Goal: Information Seeking & Learning: Check status

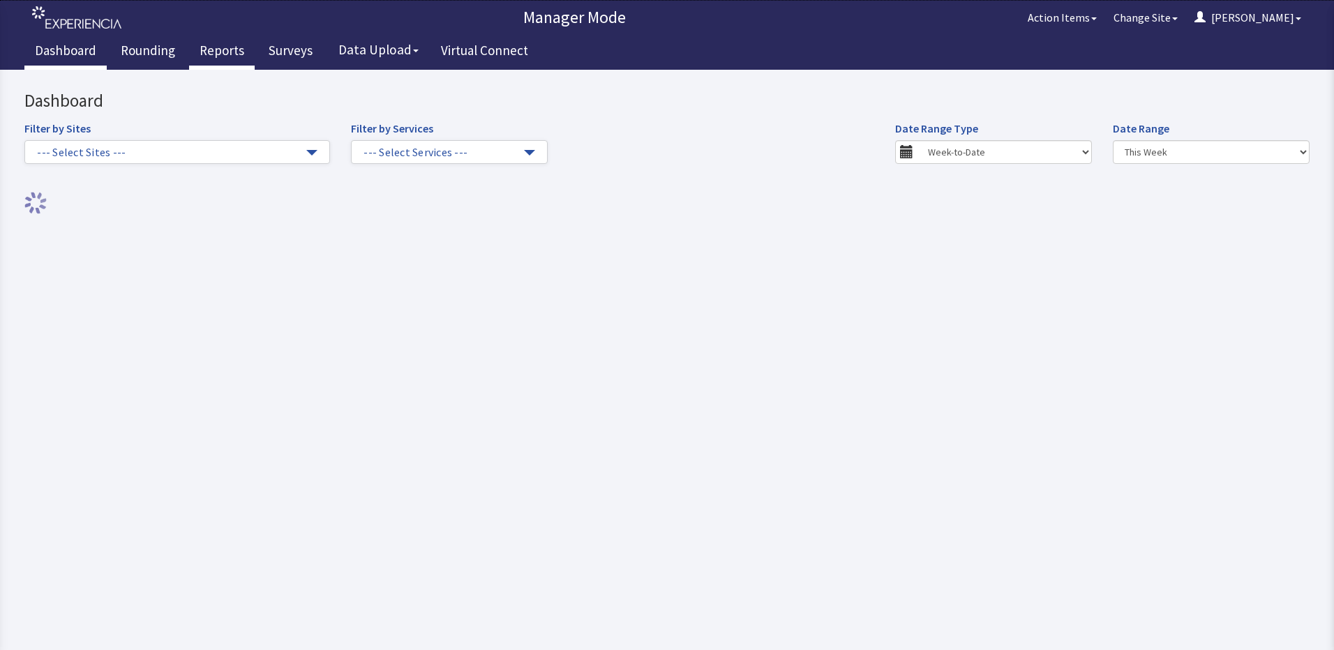
click at [218, 47] on link "Reports" at bounding box center [222, 52] width 66 height 35
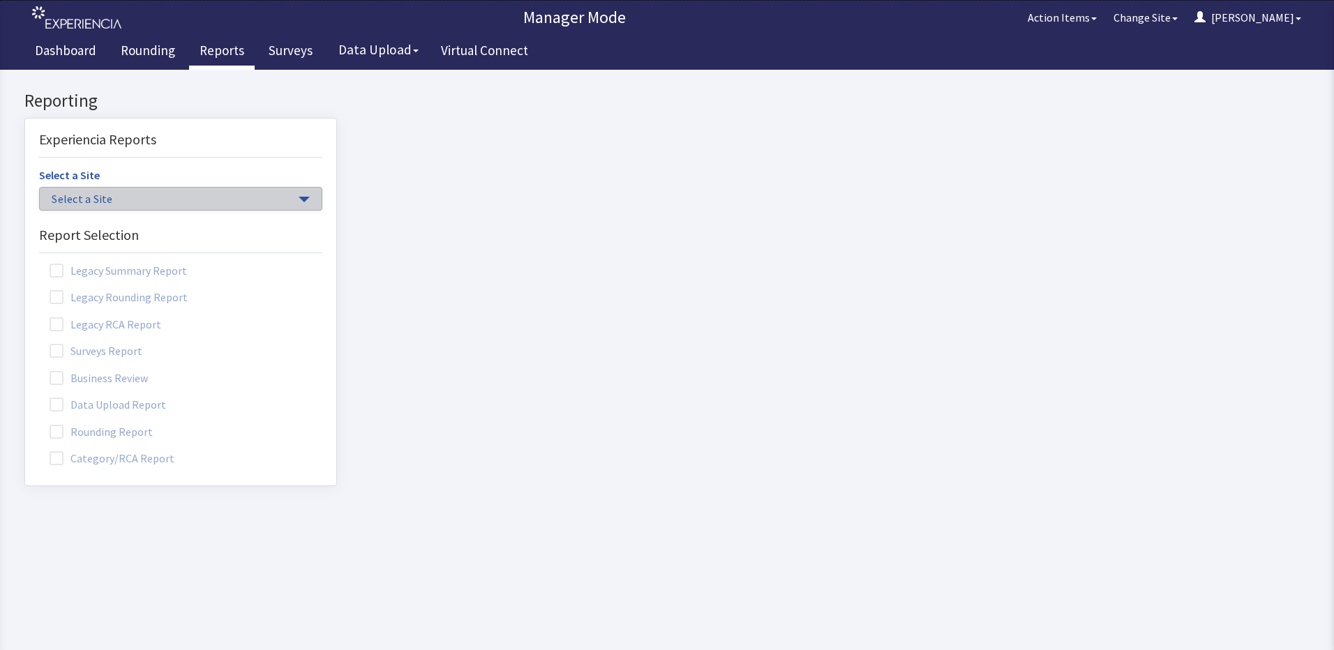
click at [288, 195] on button "Select a Site" at bounding box center [180, 199] width 283 height 24
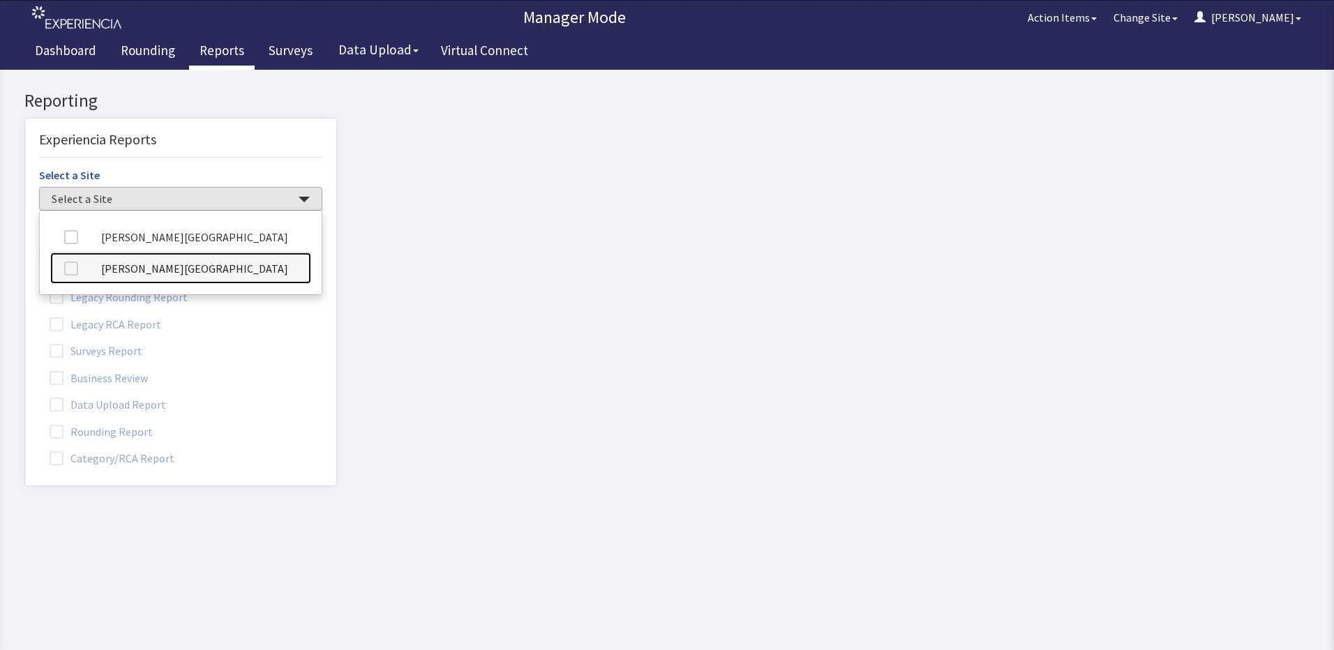
click at [248, 265] on link "[PERSON_NAME][GEOGRAPHIC_DATA]" at bounding box center [180, 268] width 261 height 31
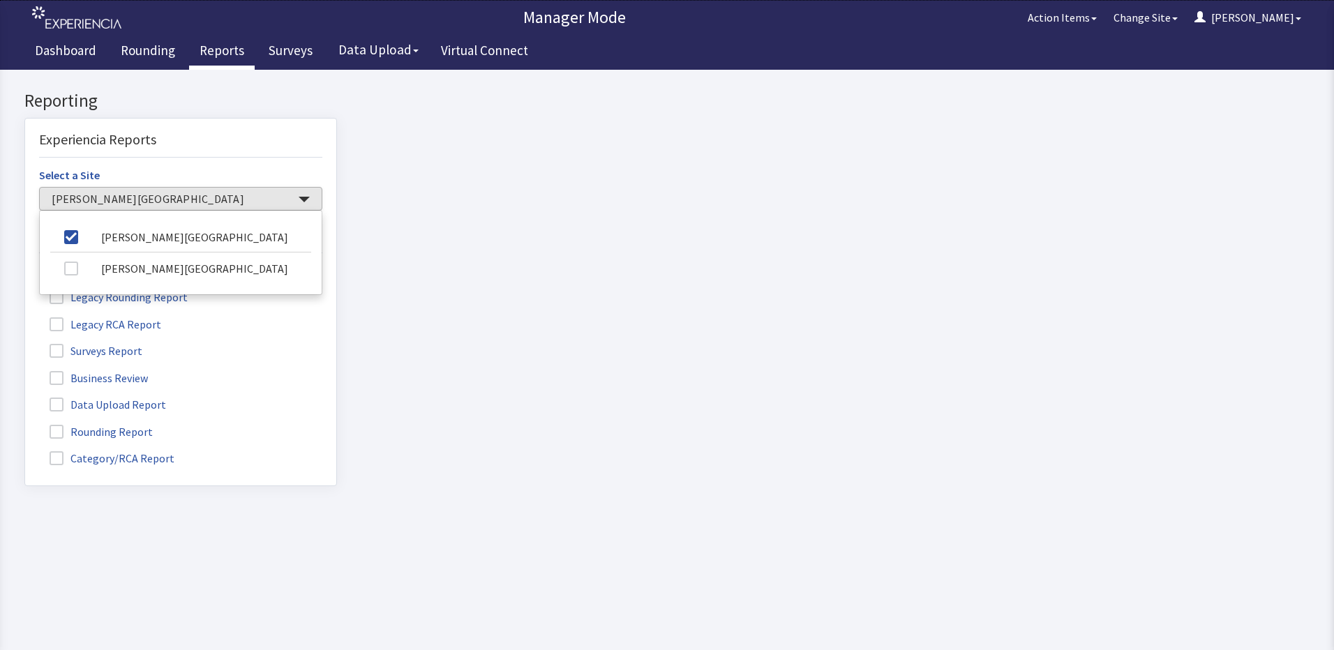
click at [57, 431] on span at bounding box center [57, 432] width 14 height 14
click at [25, 424] on input "Rounding Report" at bounding box center [25, 424] width 0 height 0
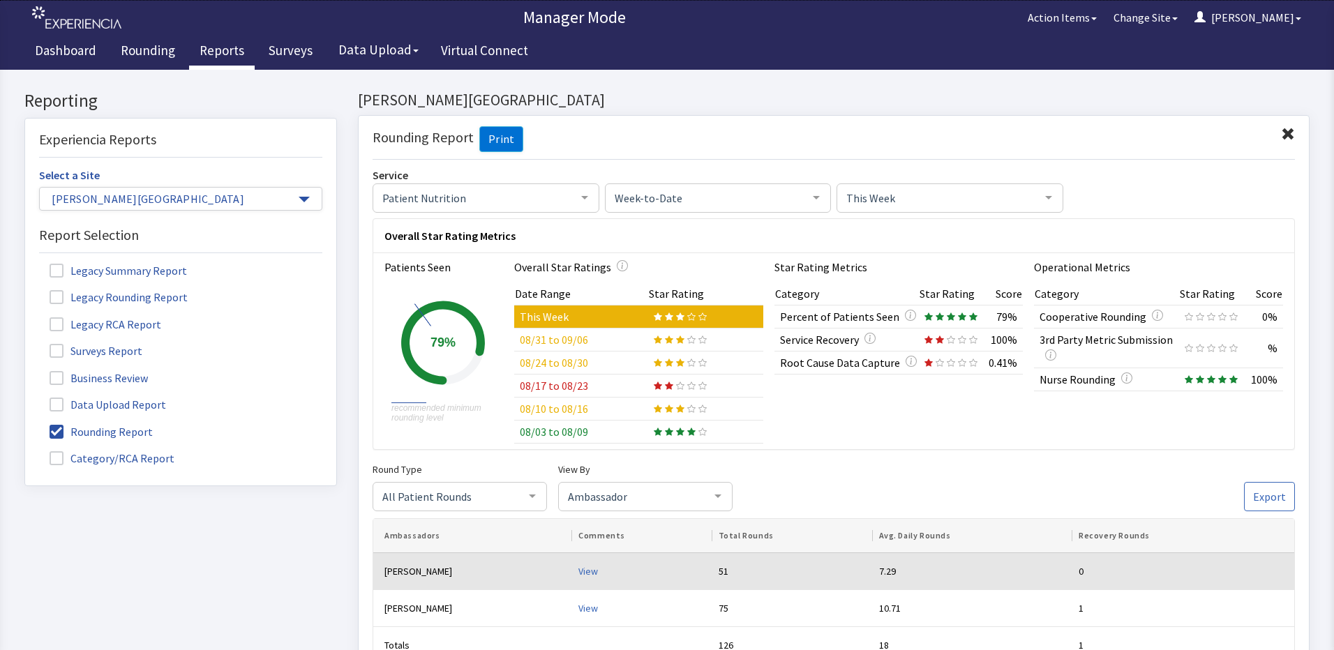
click at [579, 572] on div "View" at bounding box center [643, 572] width 129 height 14
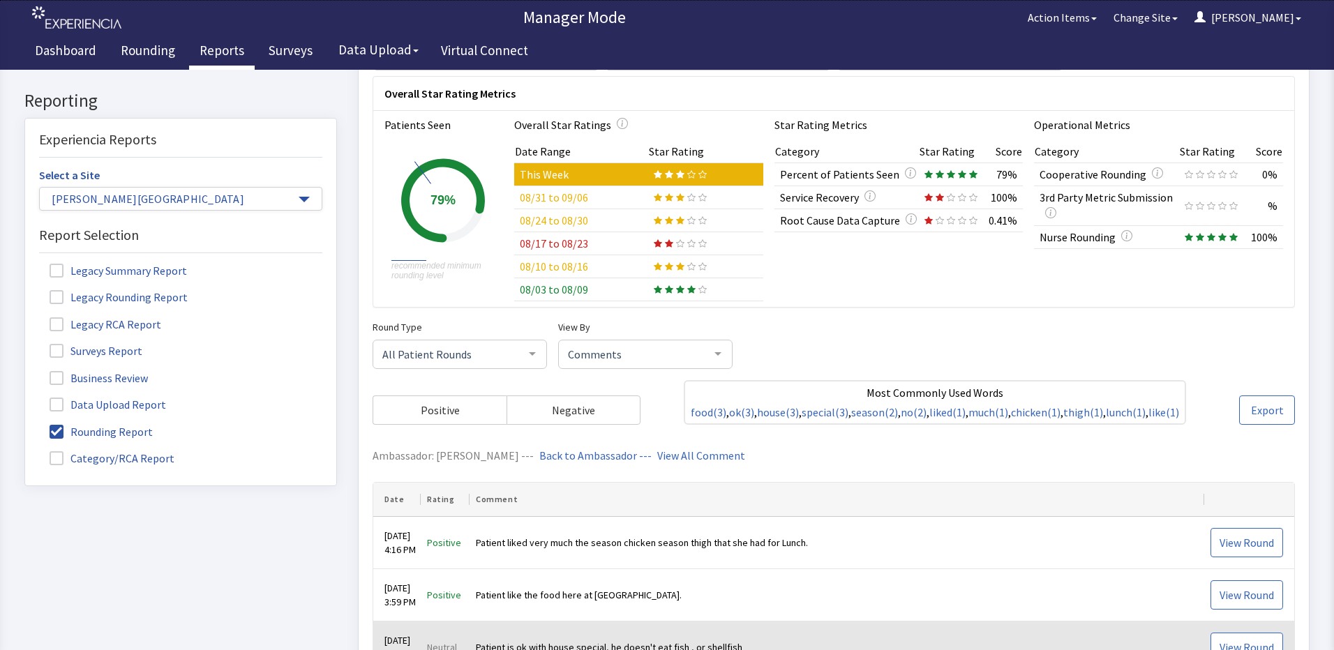
scroll to position [140, 0]
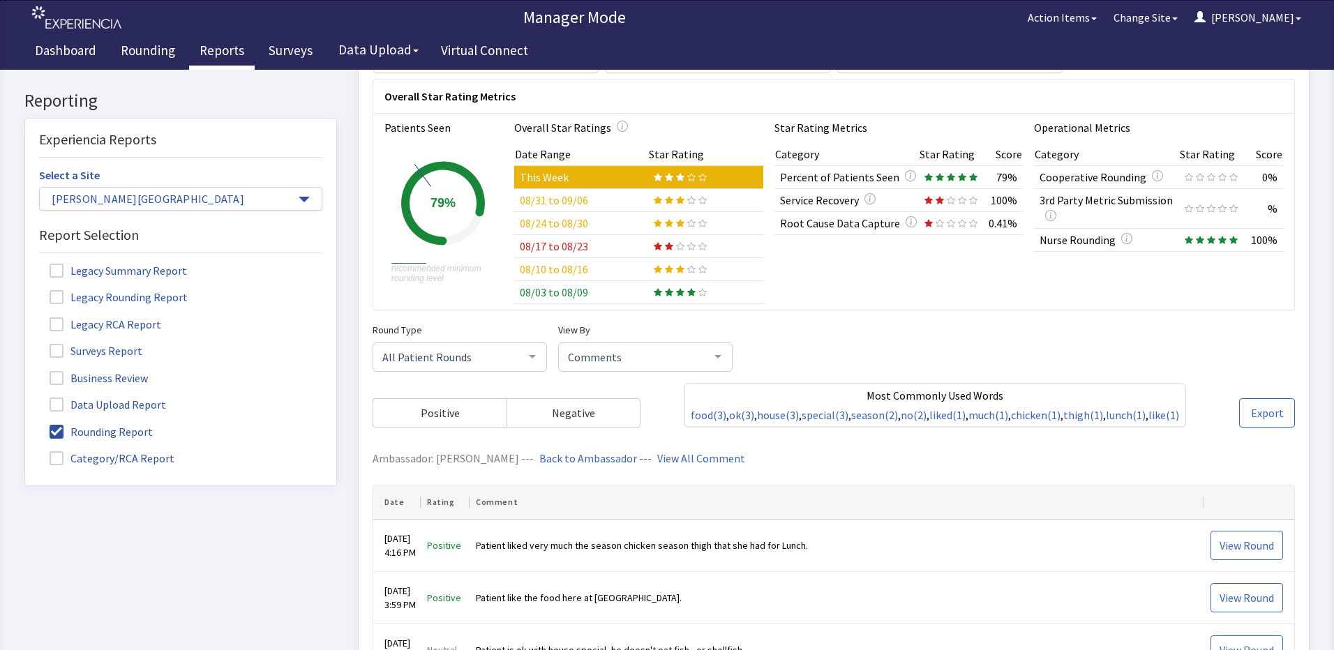
click at [657, 454] on link "View All Comment" at bounding box center [701, 459] width 88 height 14
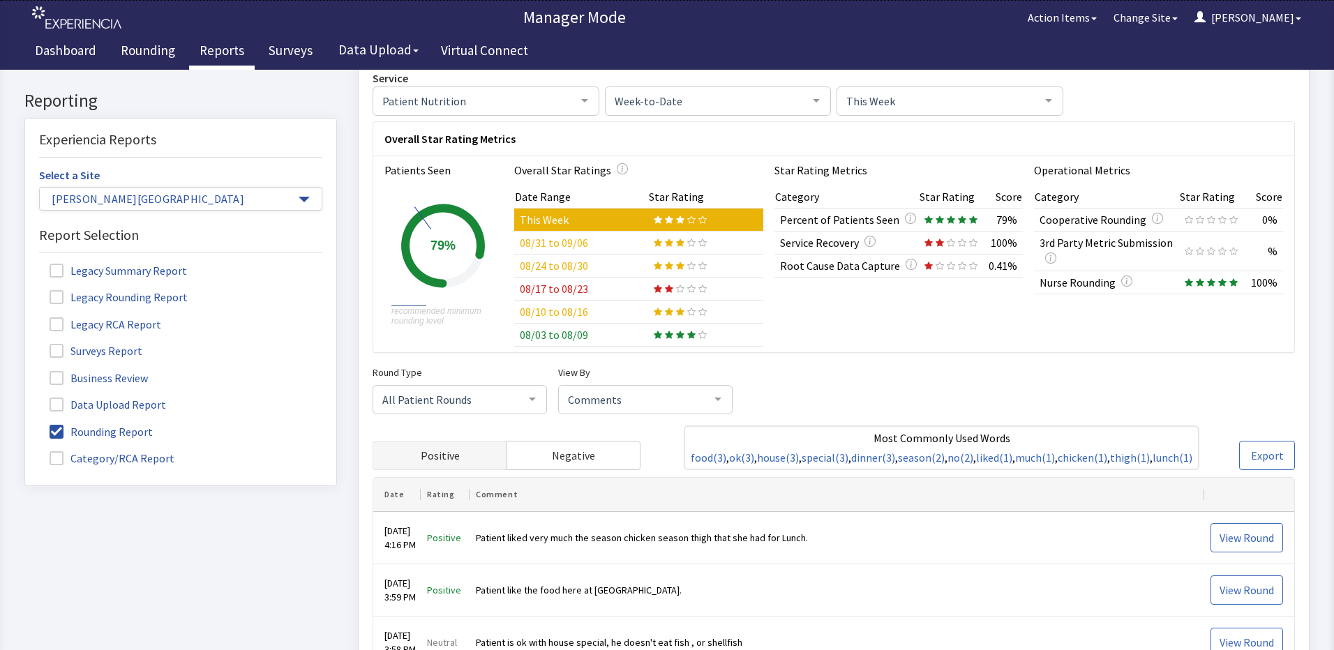
click at [436, 464] on span "Positive" at bounding box center [440, 455] width 39 height 17
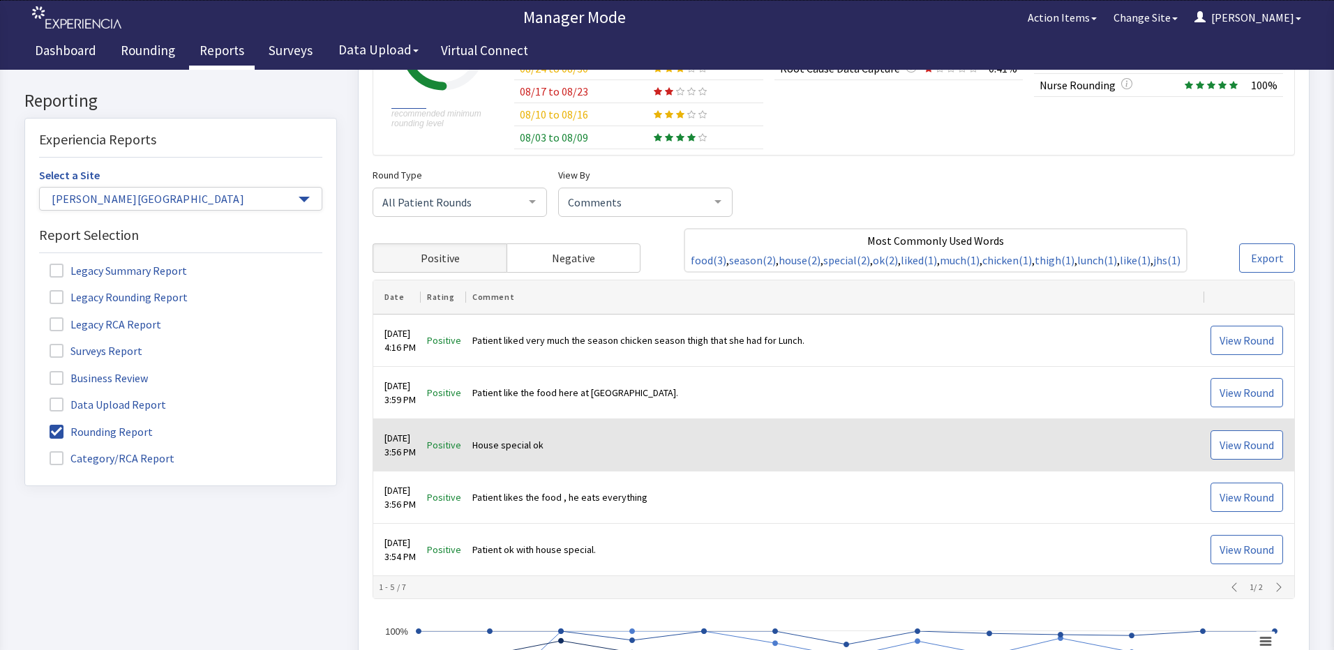
scroll to position [306, 0]
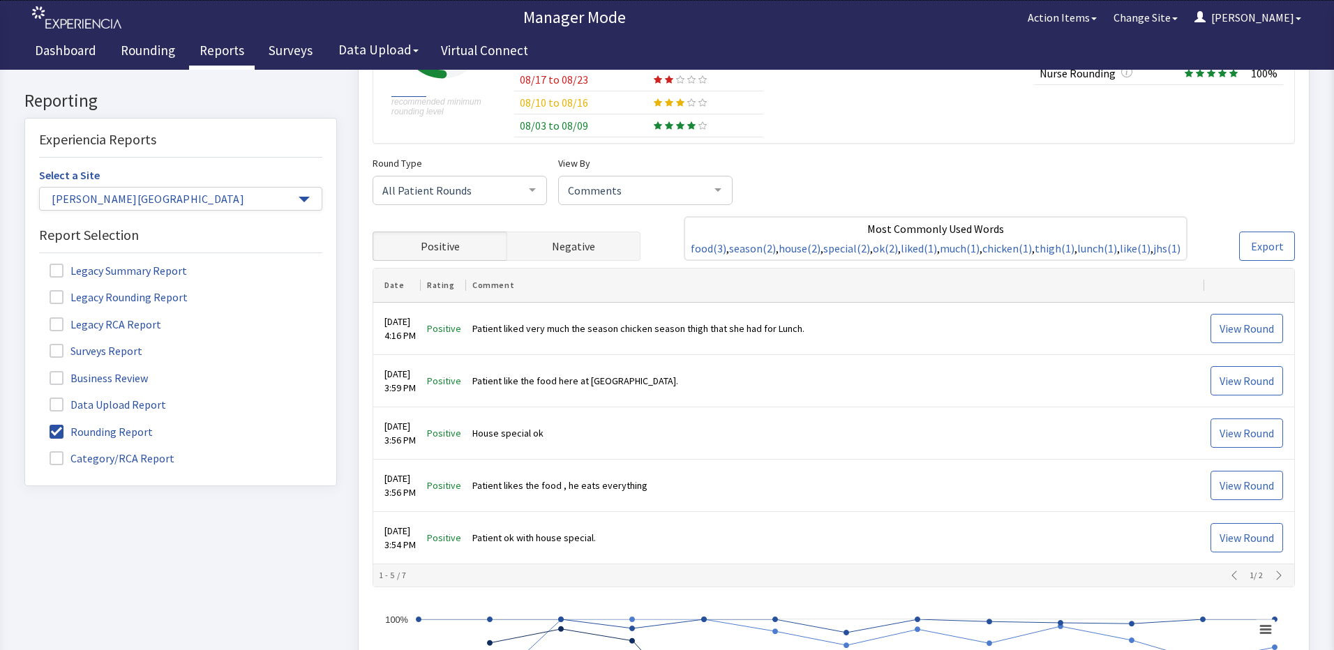
click at [568, 246] on span "Negative" at bounding box center [573, 247] width 43 height 17
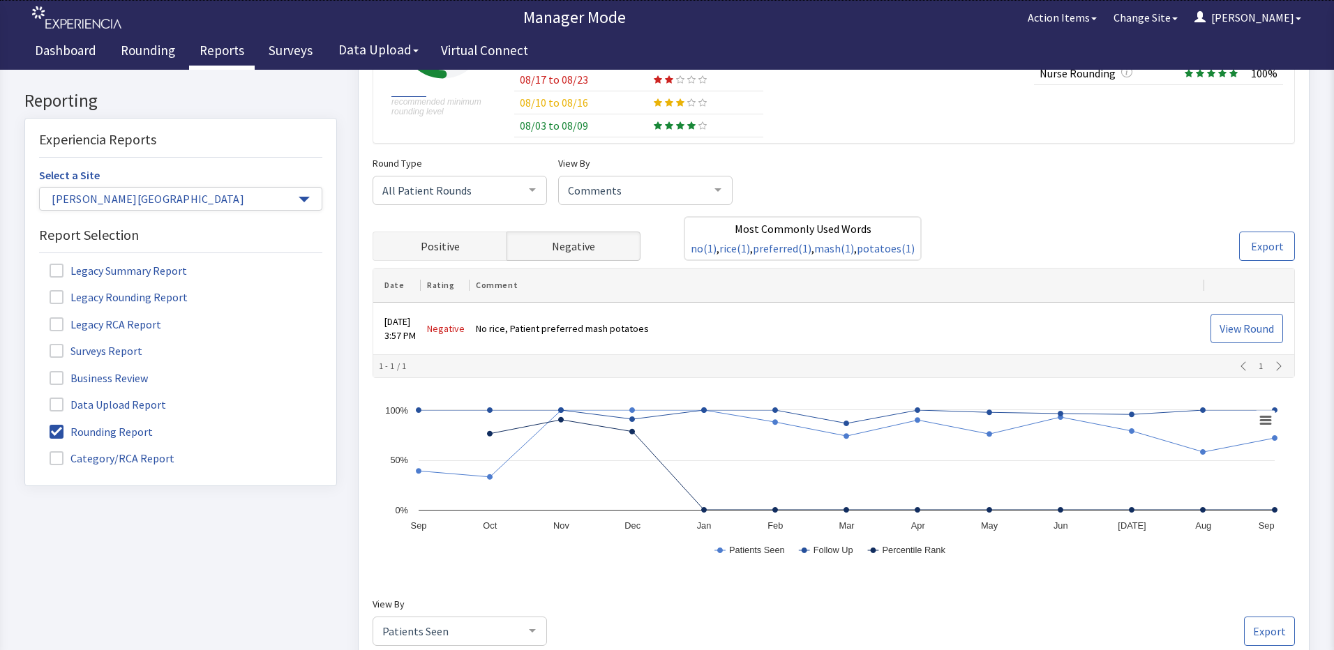
click at [462, 250] on button "Positive" at bounding box center [440, 246] width 134 height 29
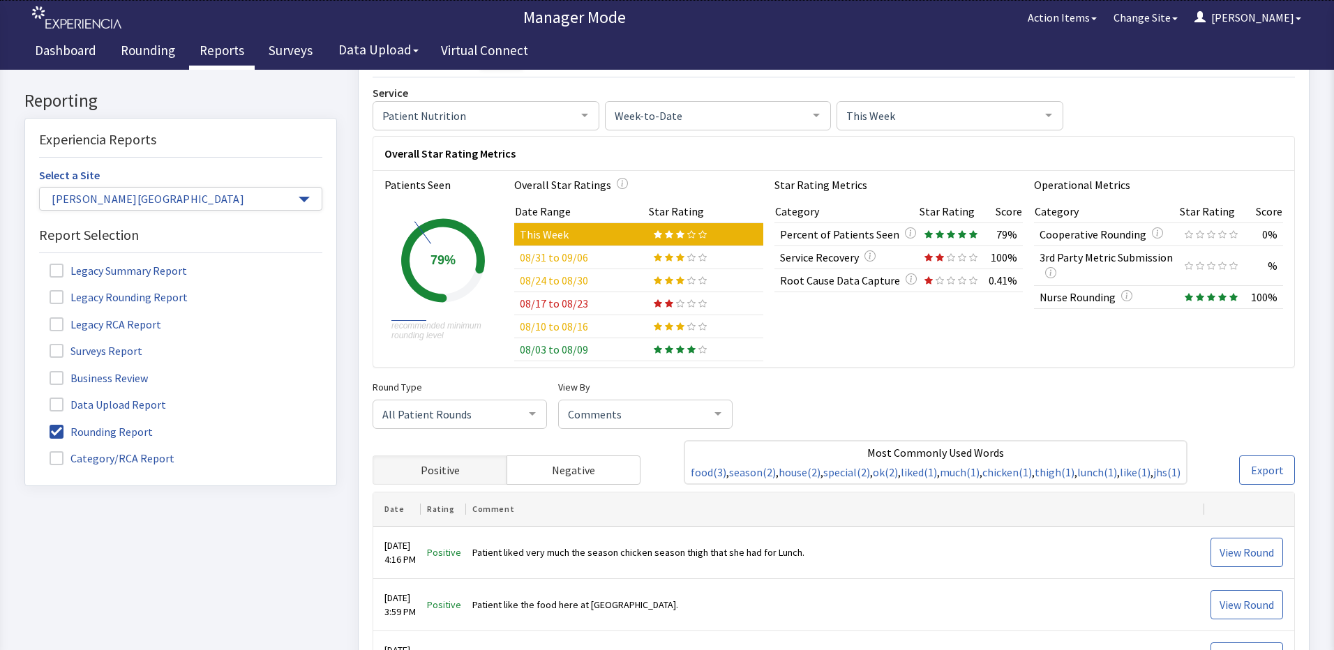
scroll to position [167, 0]
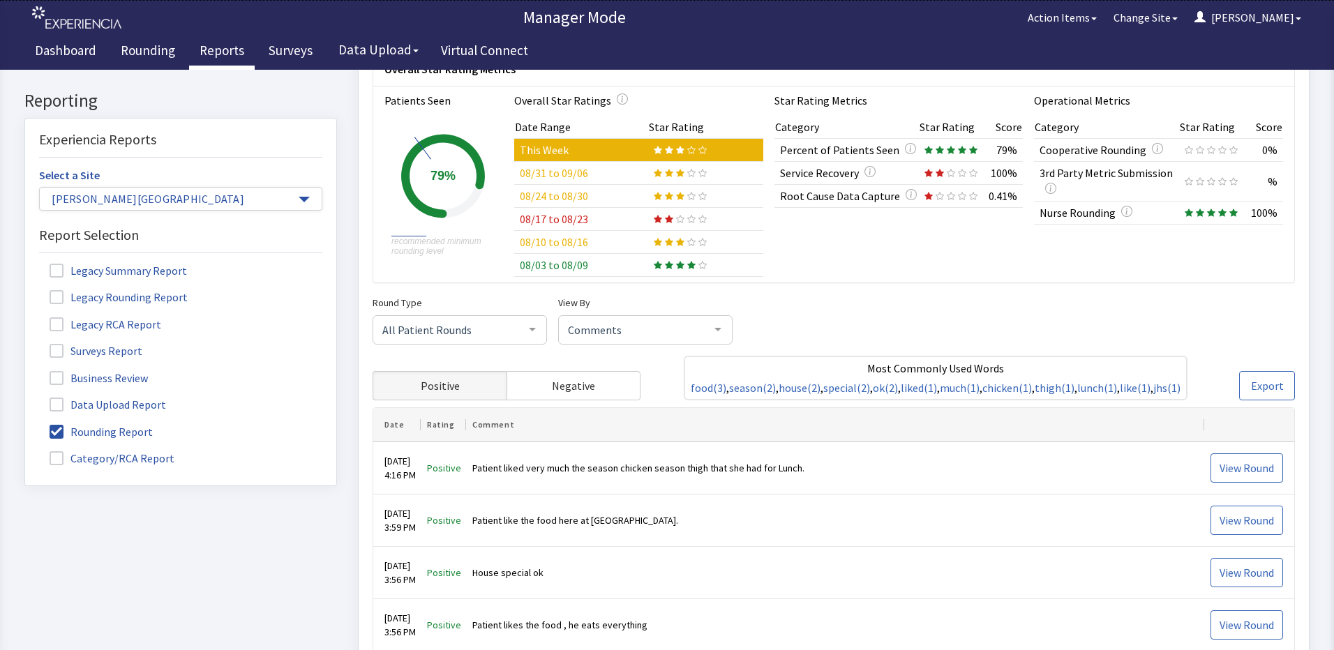
click at [530, 332] on div at bounding box center [533, 329] width 28 height 27
click at [532, 329] on div at bounding box center [533, 329] width 28 height 27
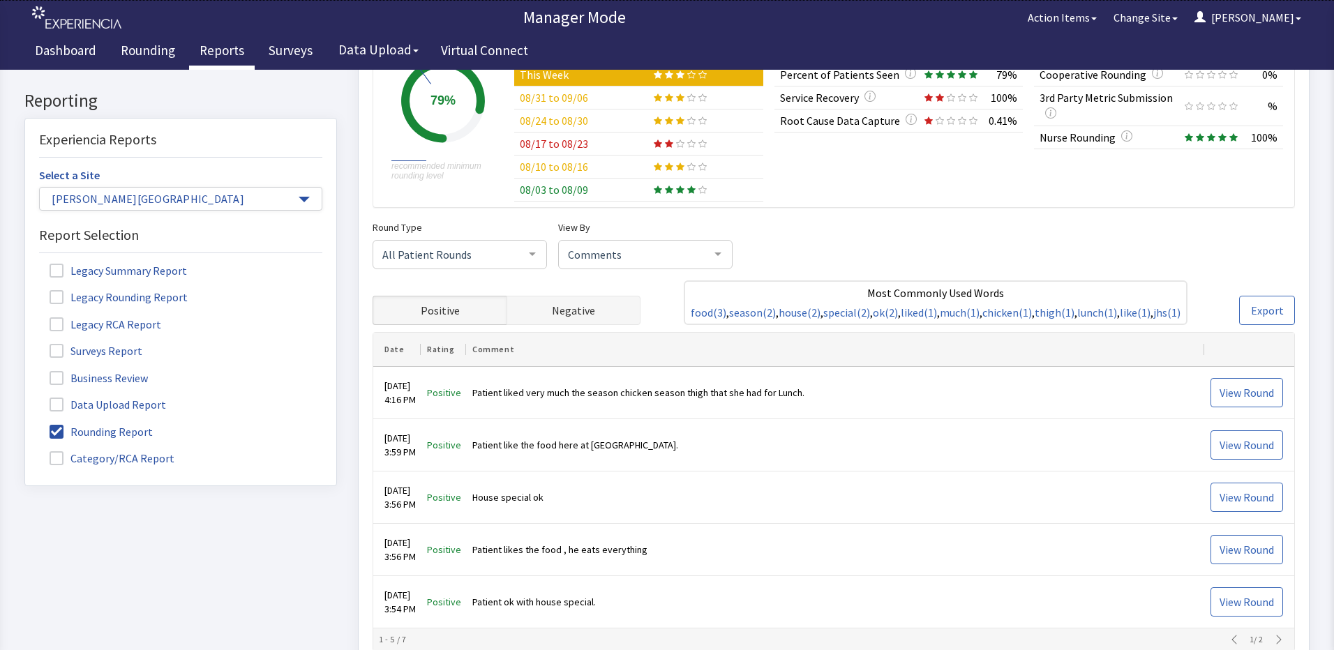
scroll to position [218, 0]
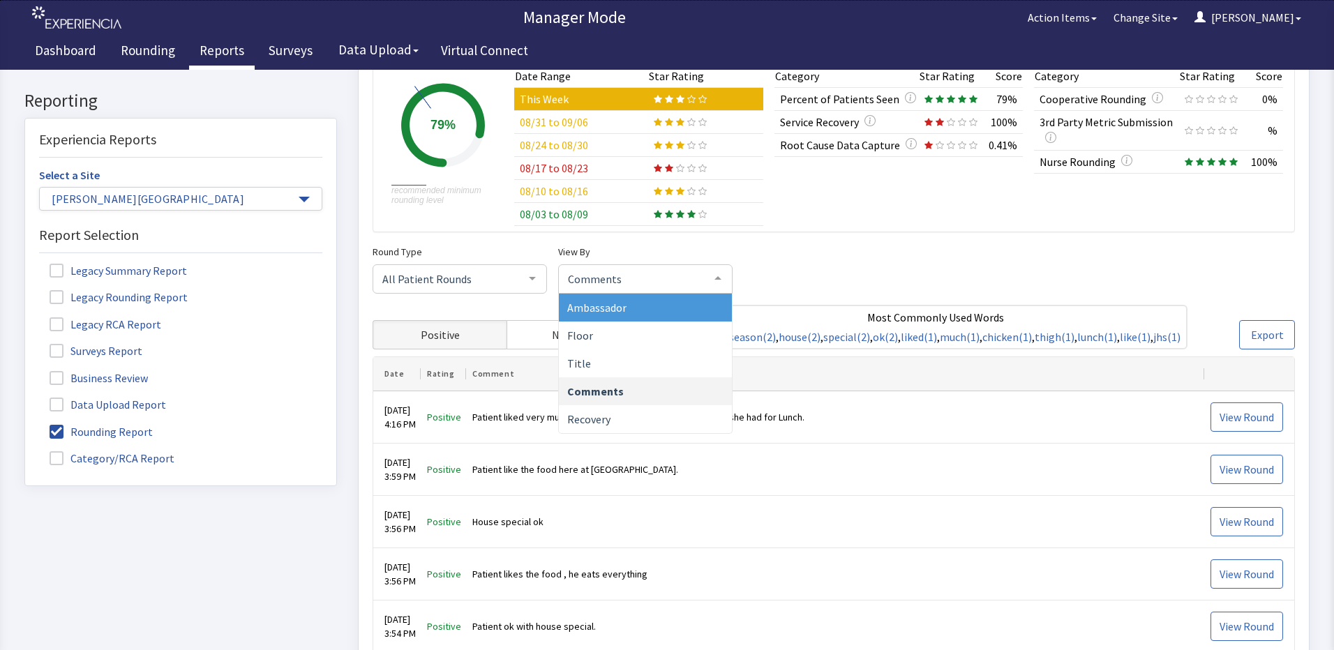
click at [719, 278] on div at bounding box center [718, 279] width 28 height 27
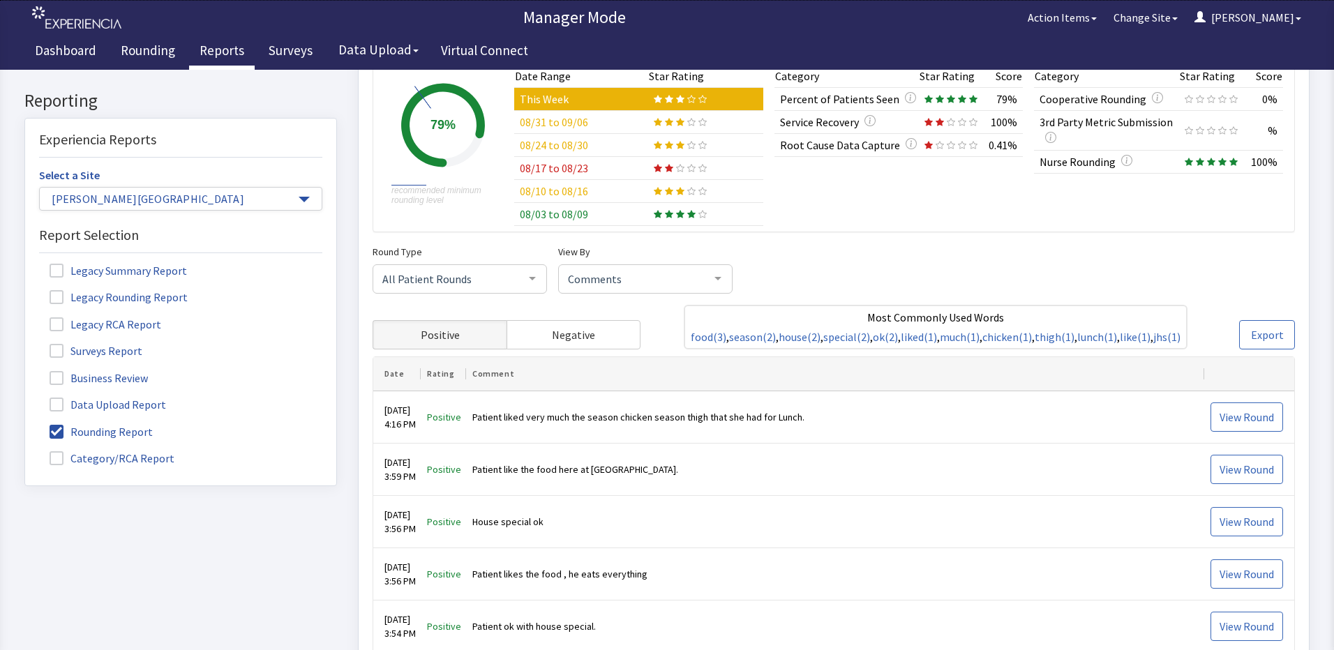
click at [719, 278] on div at bounding box center [718, 279] width 28 height 27
click at [634, 355] on span "Title" at bounding box center [645, 364] width 173 height 28
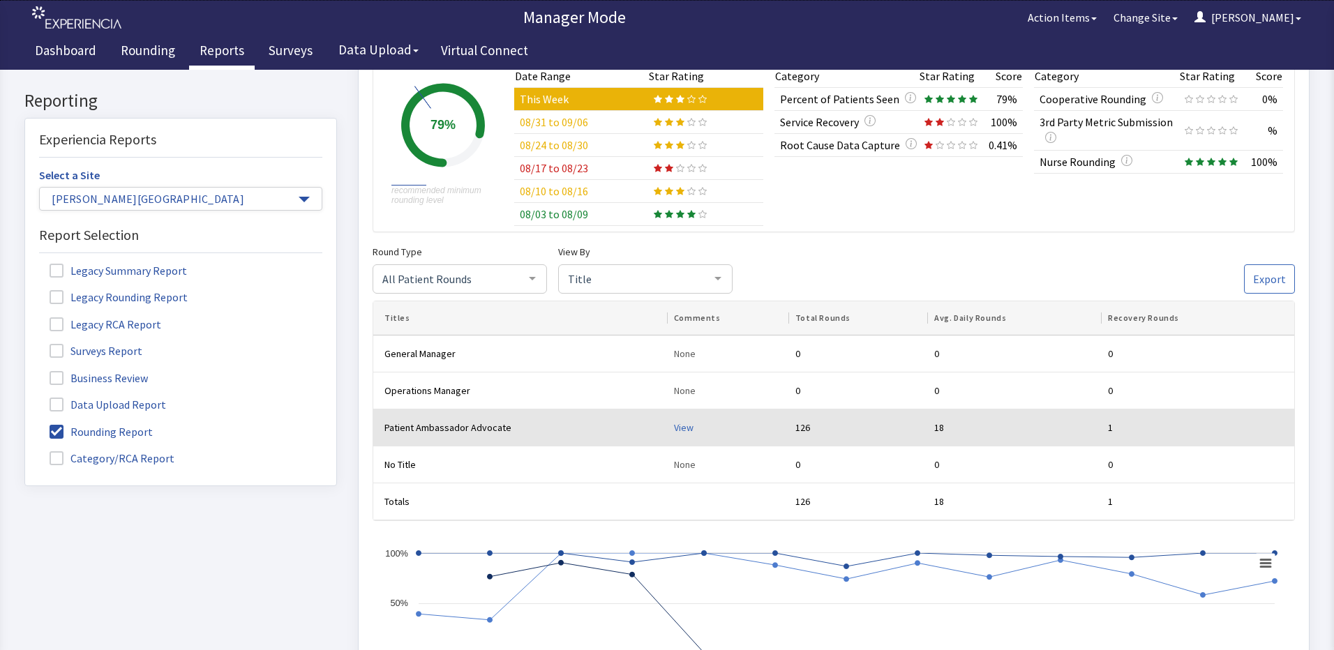
click at [676, 424] on div "View" at bounding box center [729, 429] width 110 height 14
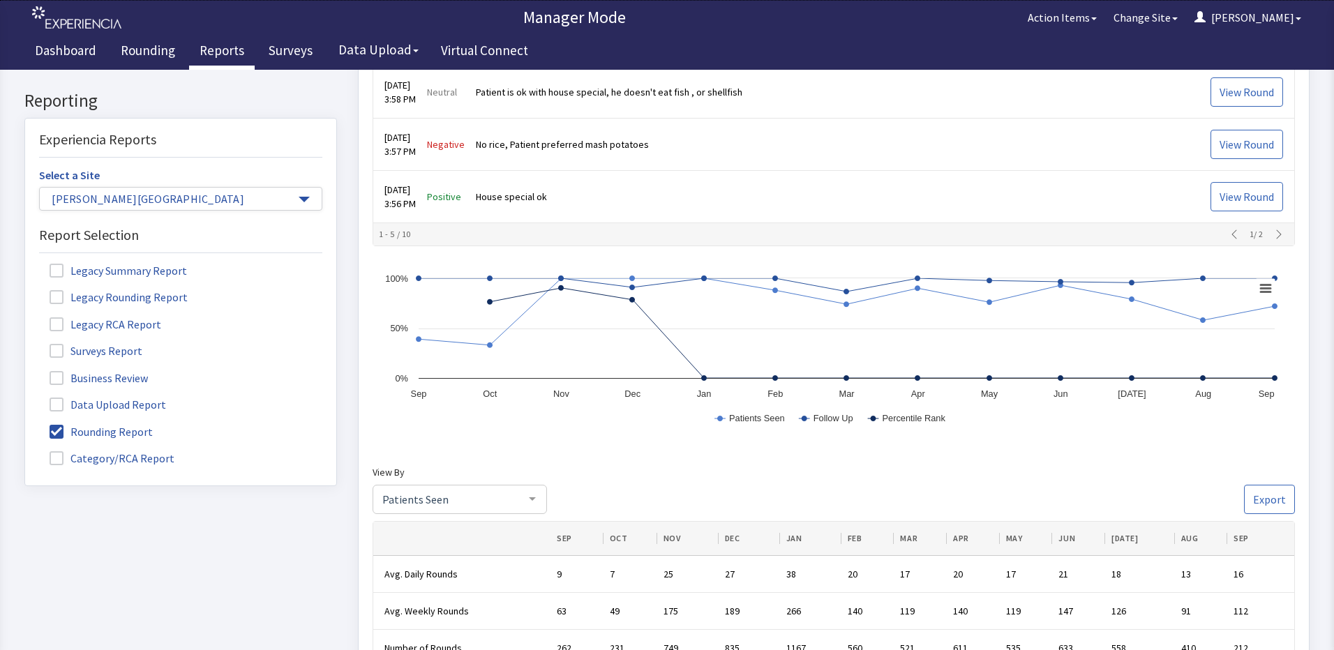
scroll to position [706, 0]
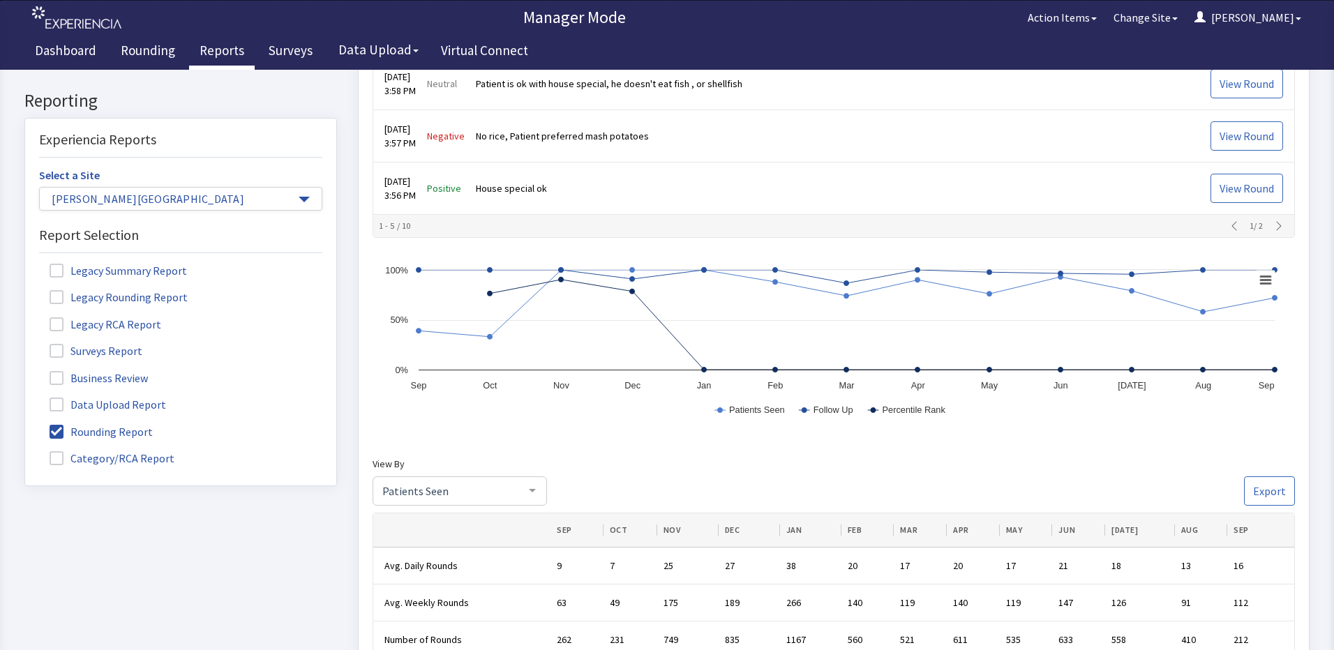
click at [1274, 232] on icon "button" at bounding box center [1279, 226] width 11 height 11
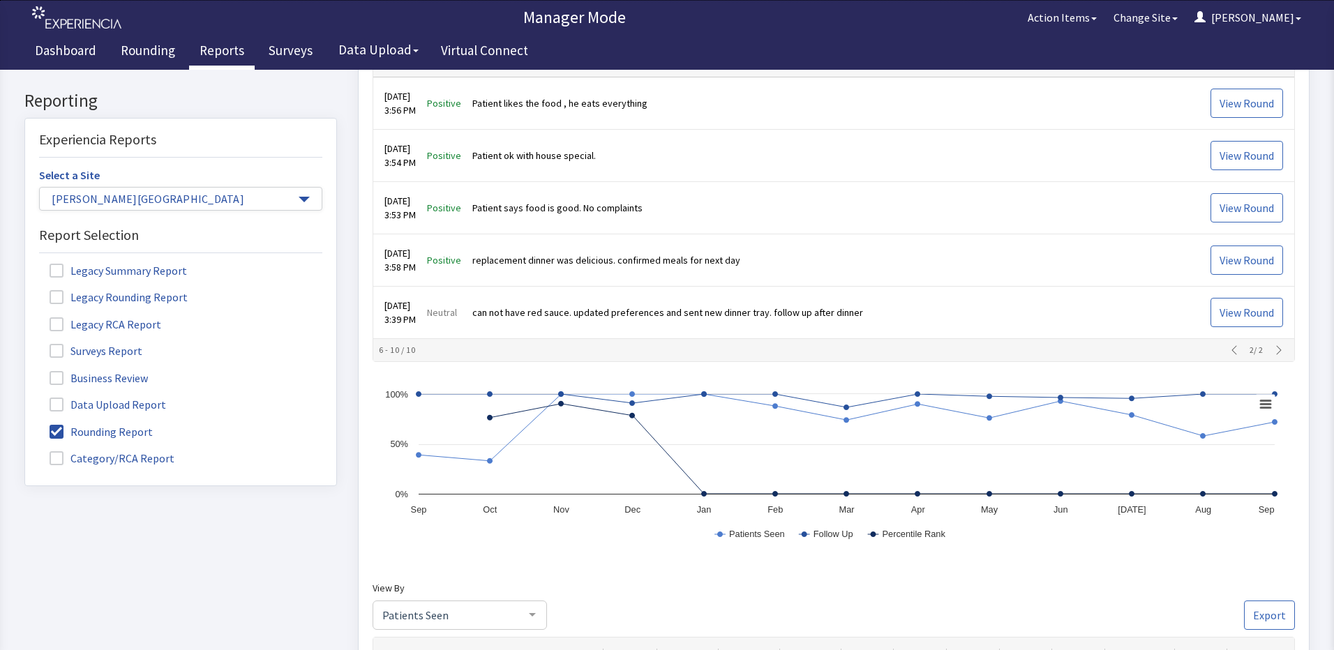
scroll to position [567, 0]
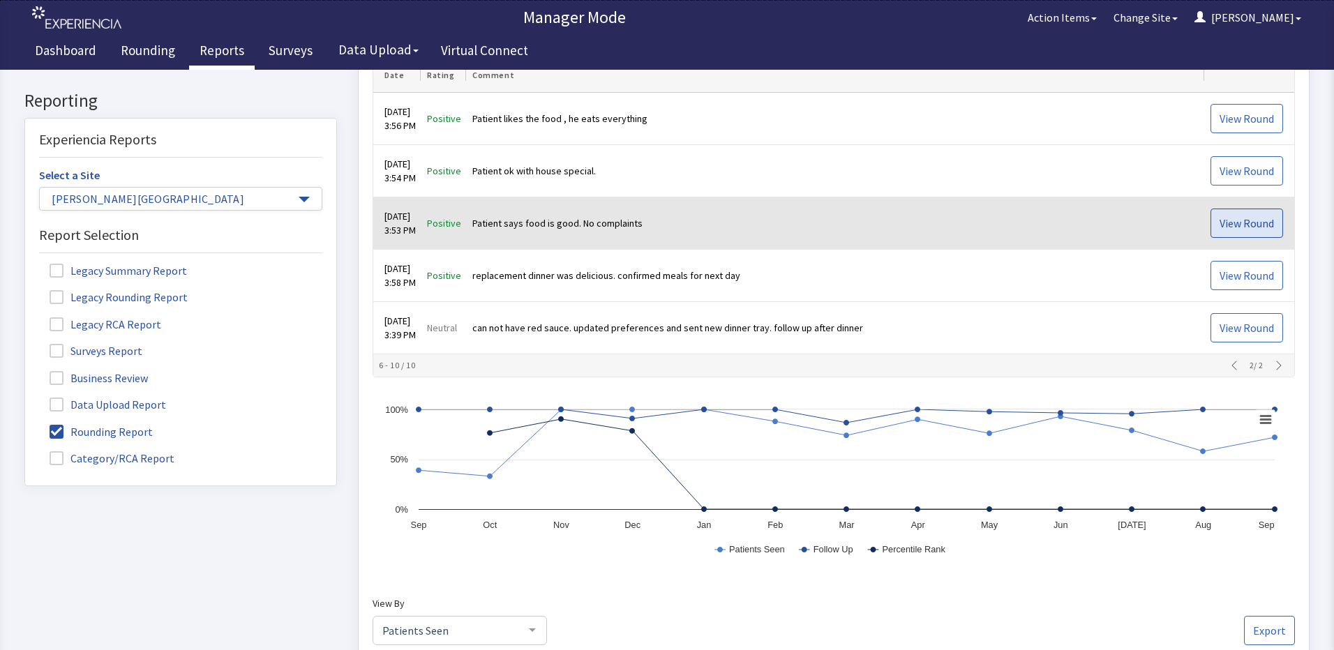
click at [1220, 232] on span "View Round" at bounding box center [1247, 224] width 54 height 17
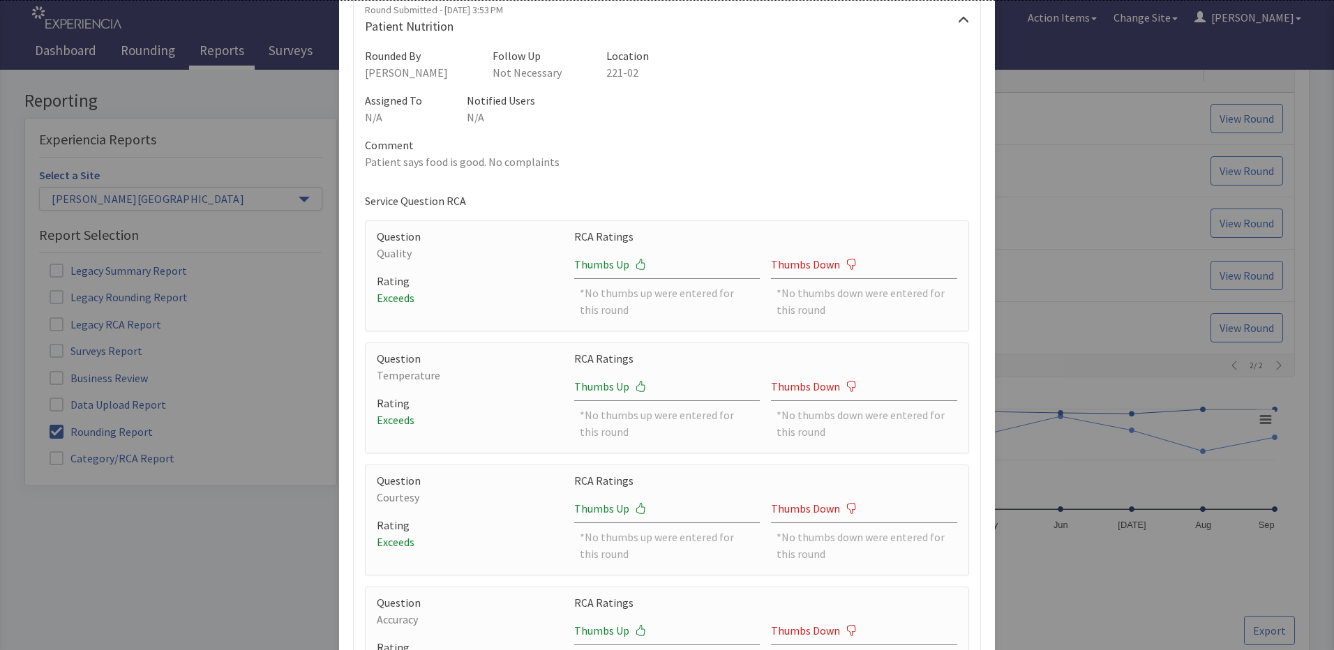
scroll to position [0, 0]
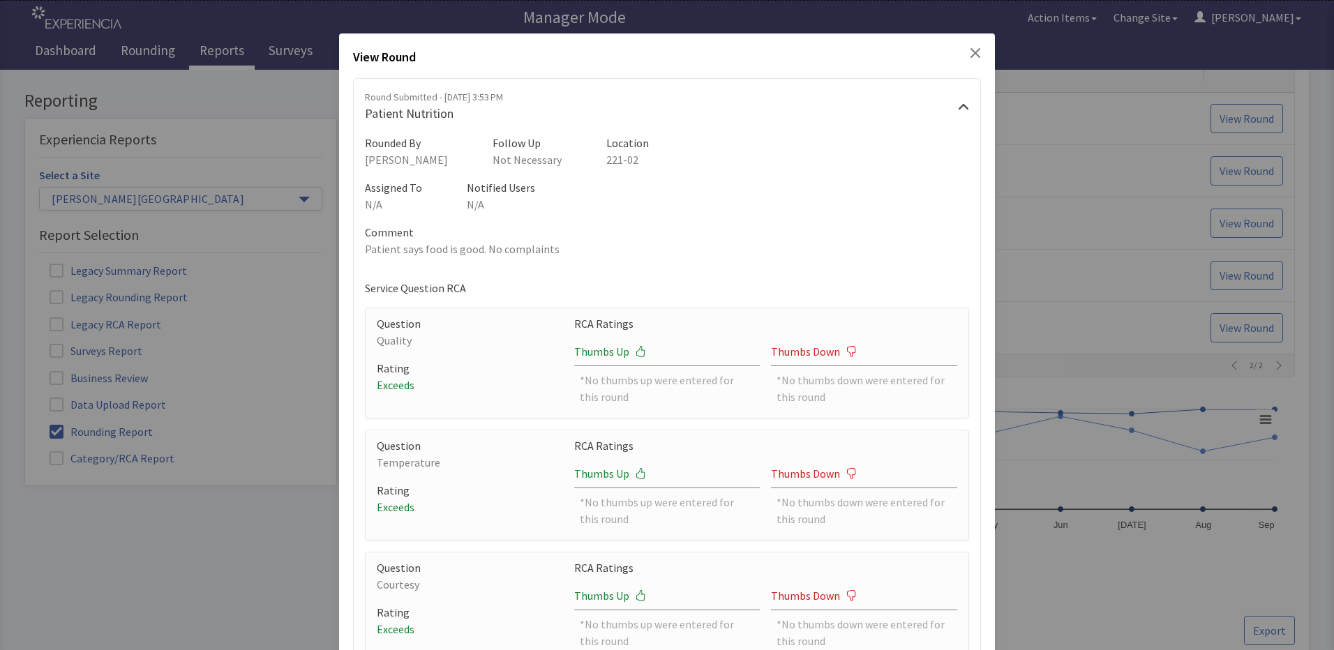
click at [971, 51] on icon "Close" at bounding box center [976, 53] width 10 height 10
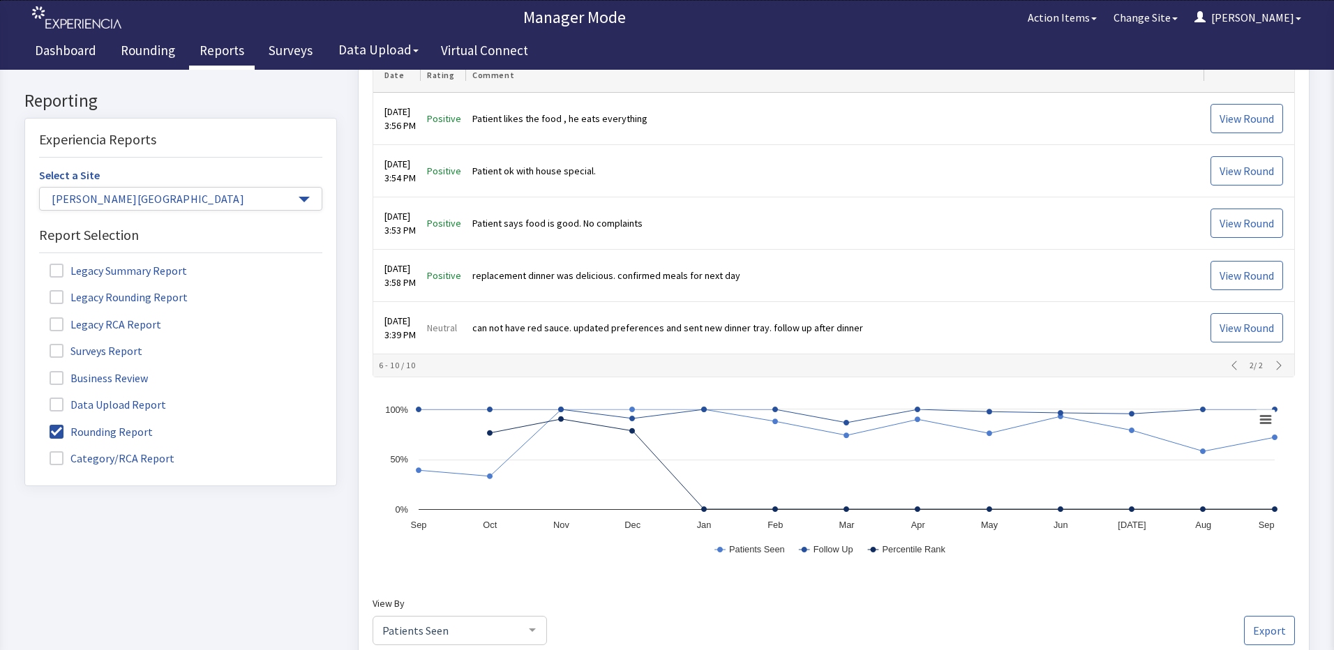
click at [394, 82] on span "Date" at bounding box center [397, 75] width 25 height 11
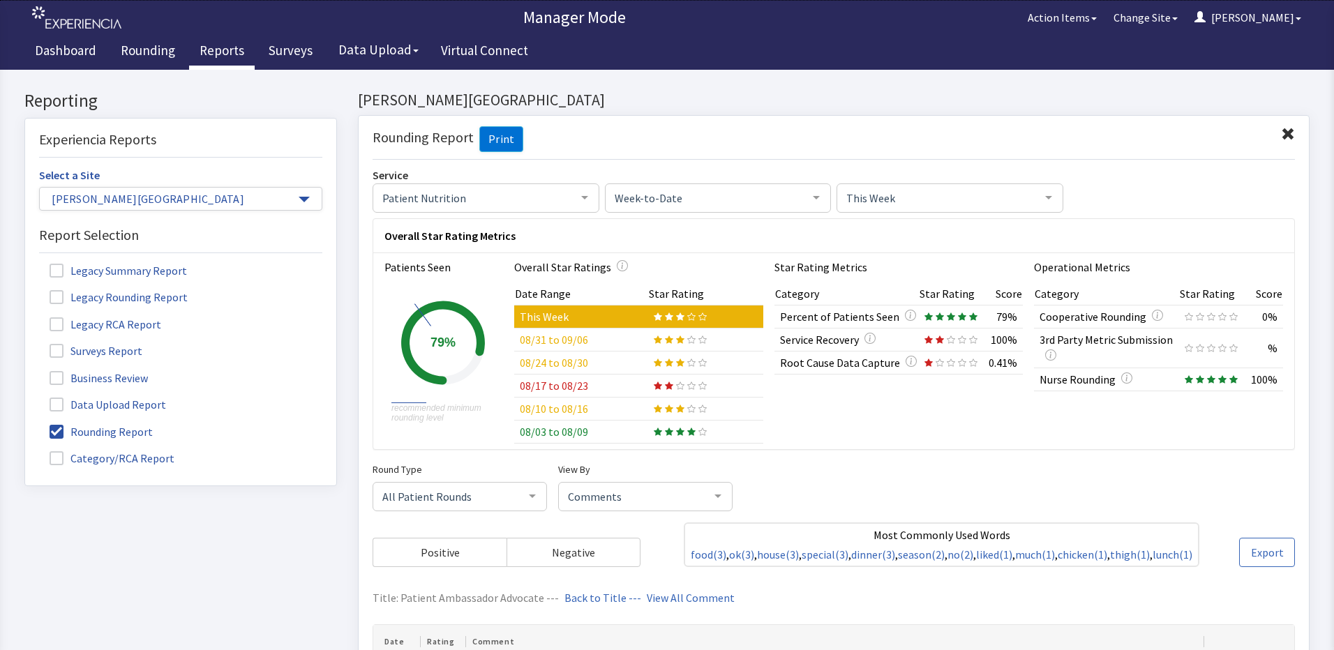
click at [218, 54] on link "Reports" at bounding box center [222, 52] width 66 height 35
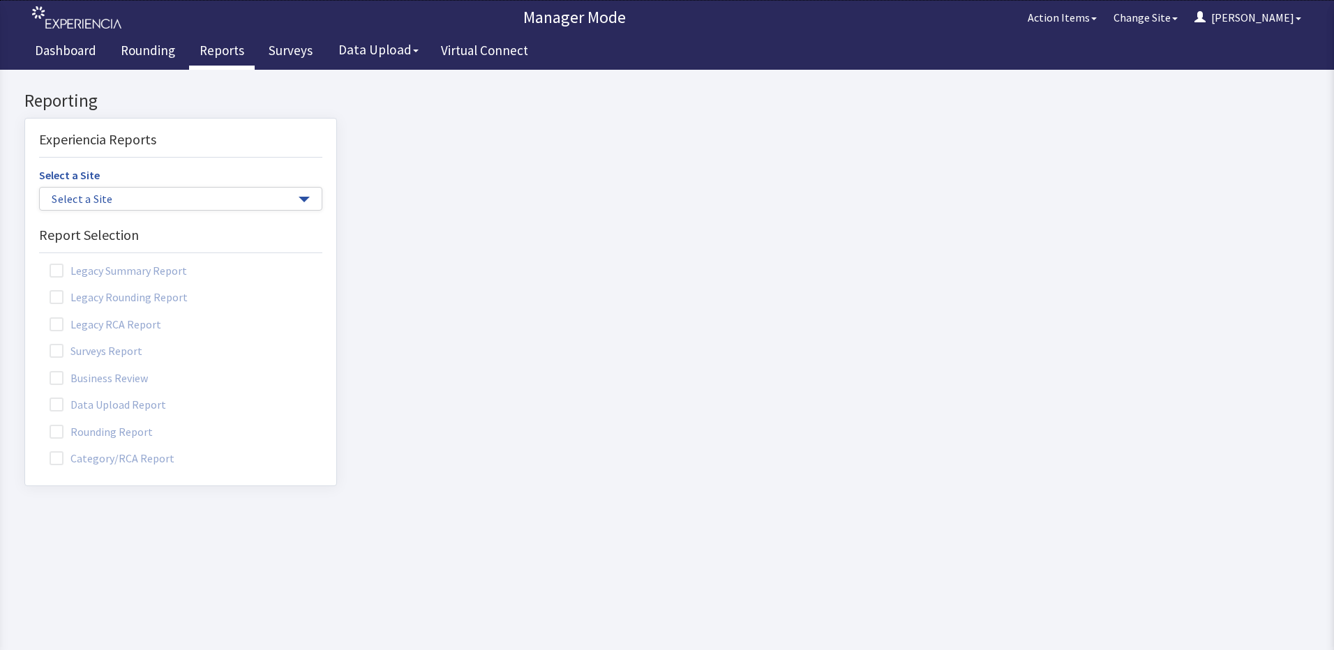
click at [94, 431] on label "Rounding Report" at bounding box center [103, 431] width 128 height 18
click at [25, 424] on input "Rounding Report" at bounding box center [25, 424] width 0 height 0
click at [160, 200] on span "Select a Site" at bounding box center [174, 199] width 244 height 16
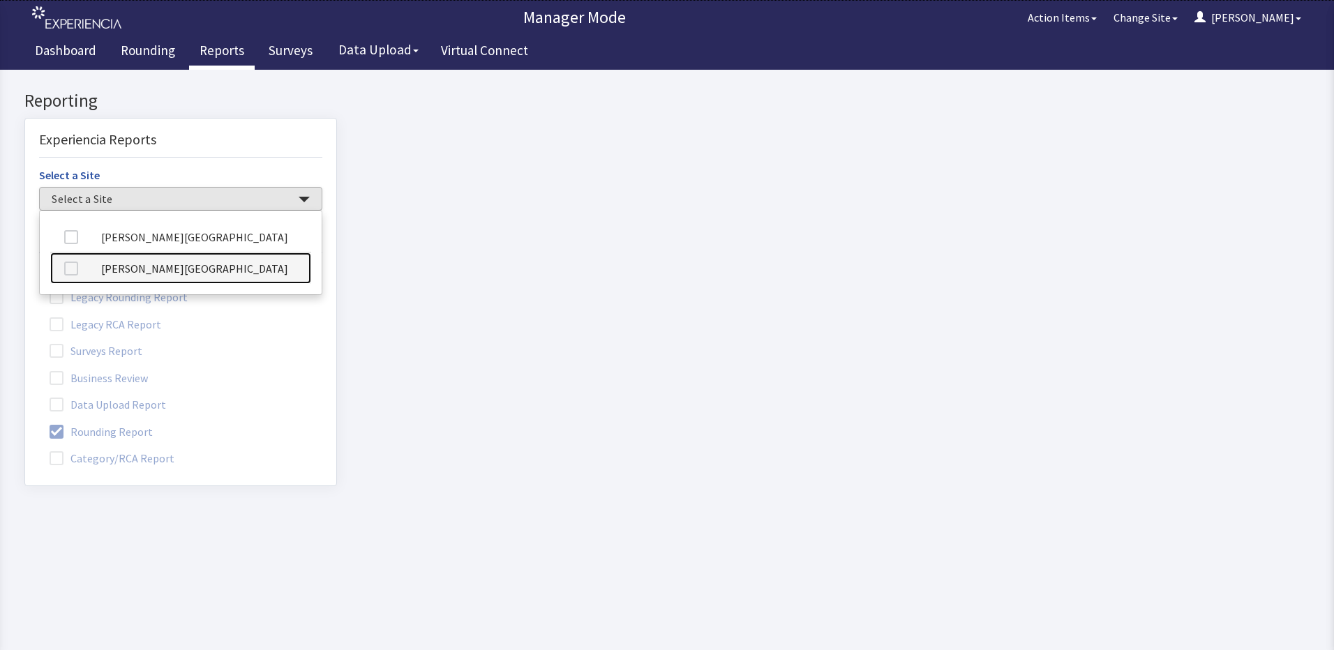
click at [166, 267] on link "[PERSON_NAME][GEOGRAPHIC_DATA]" at bounding box center [180, 268] width 261 height 31
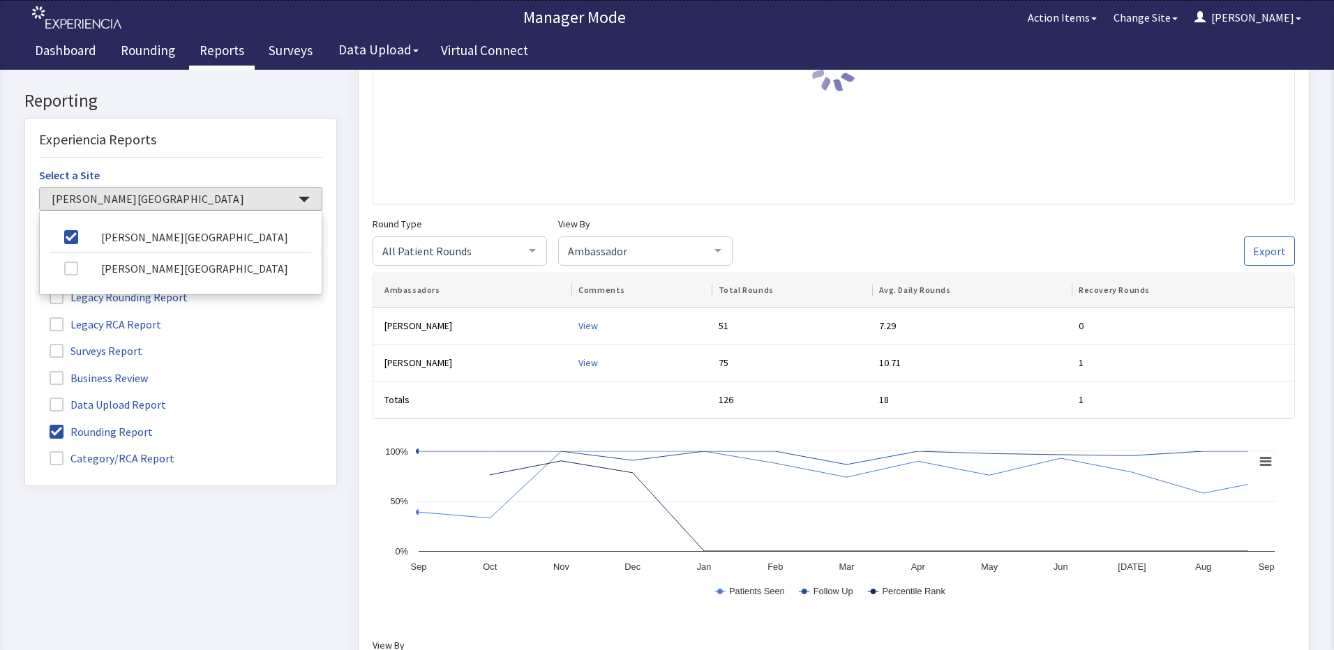
scroll to position [279, 0]
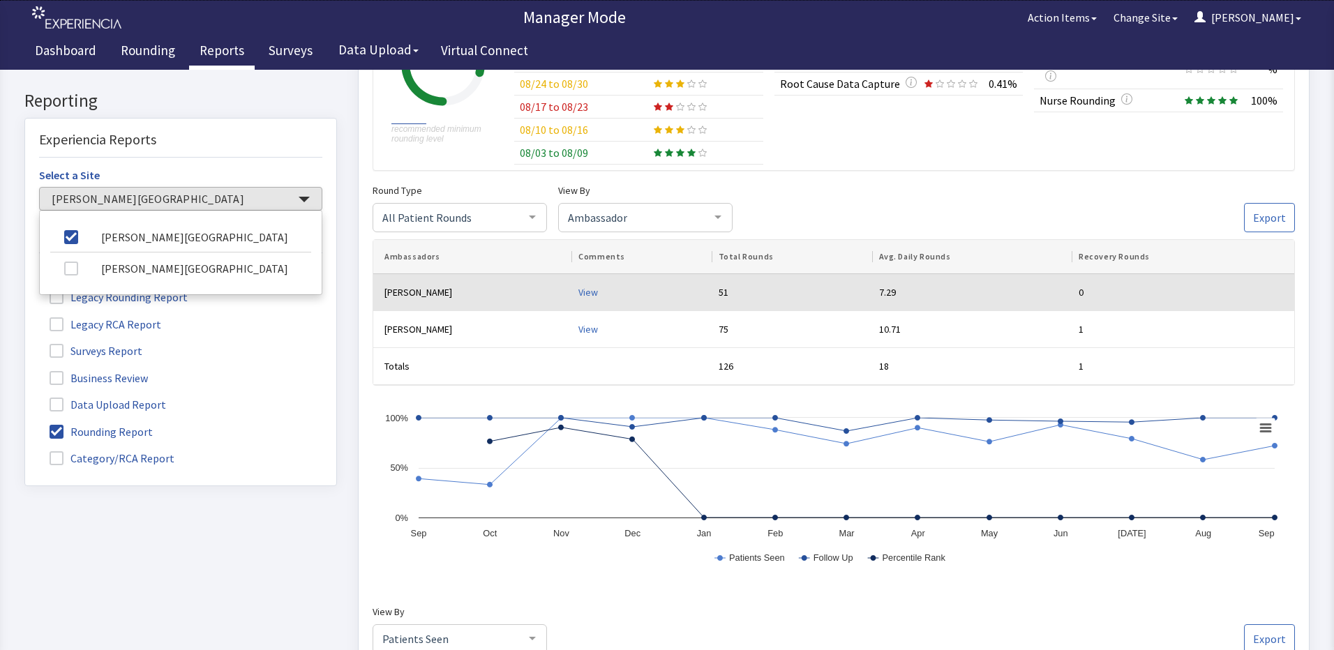
click at [579, 288] on div "View" at bounding box center [643, 293] width 129 height 14
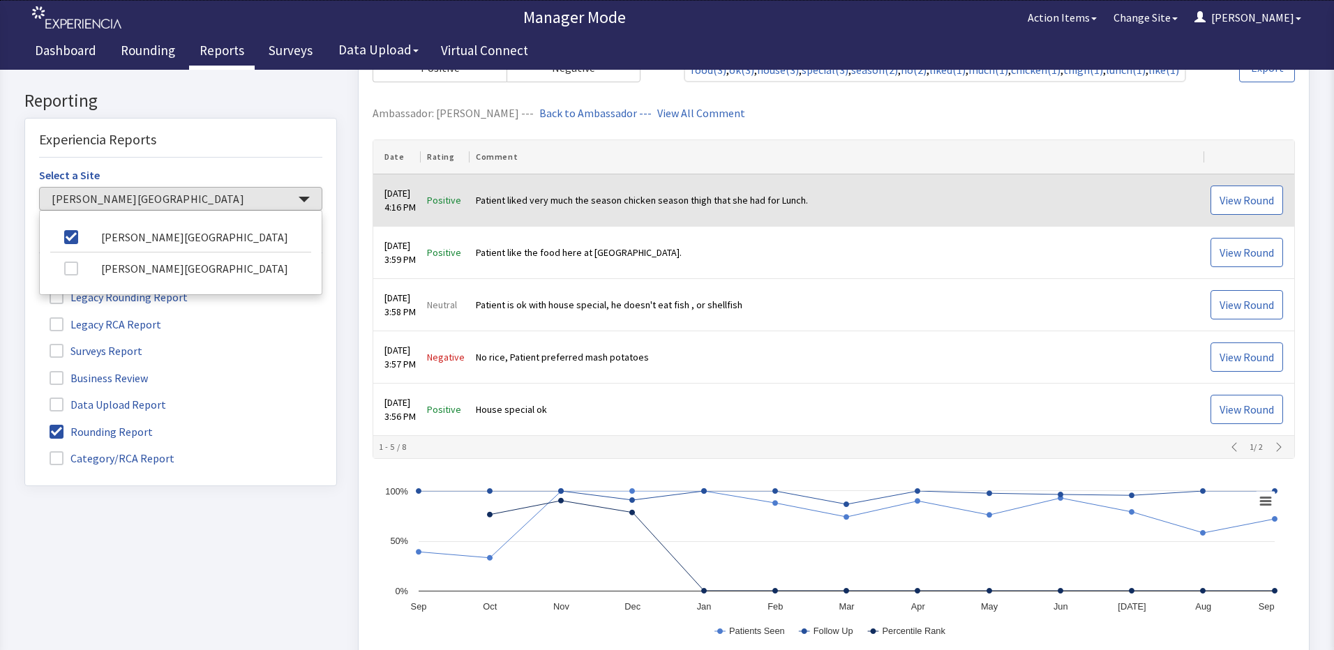
scroll to position [489, 0]
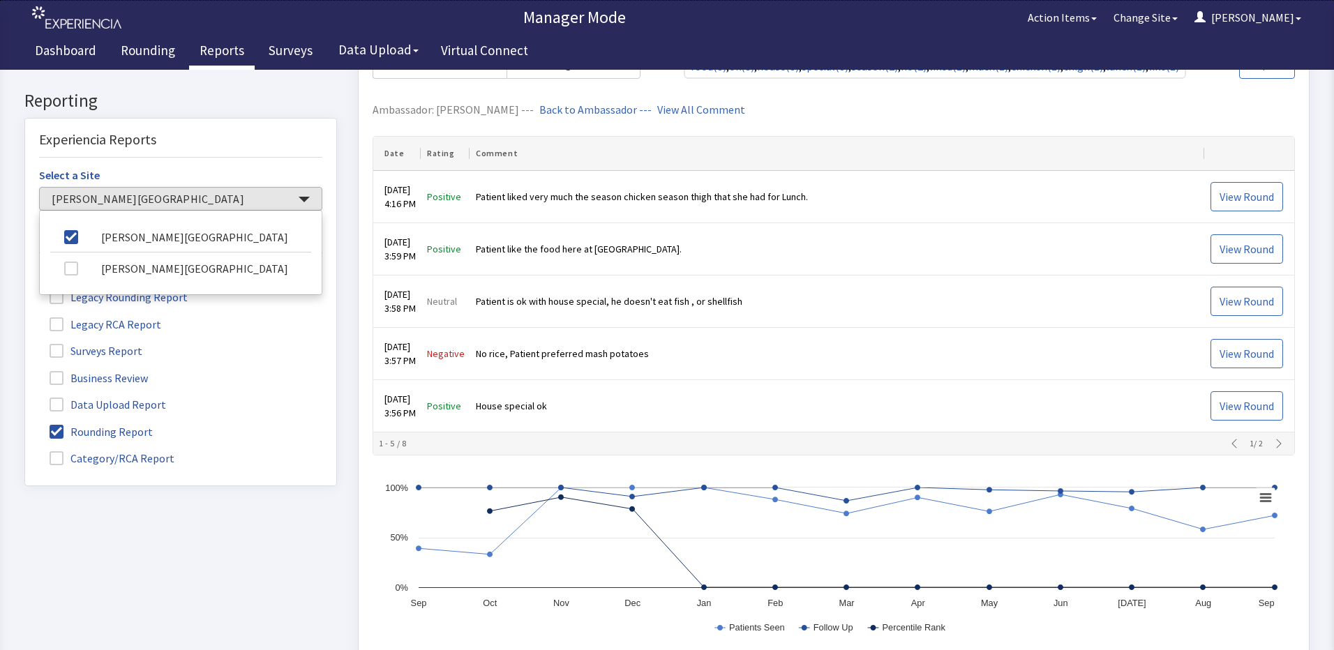
click at [1274, 447] on icon "button" at bounding box center [1279, 444] width 11 height 11
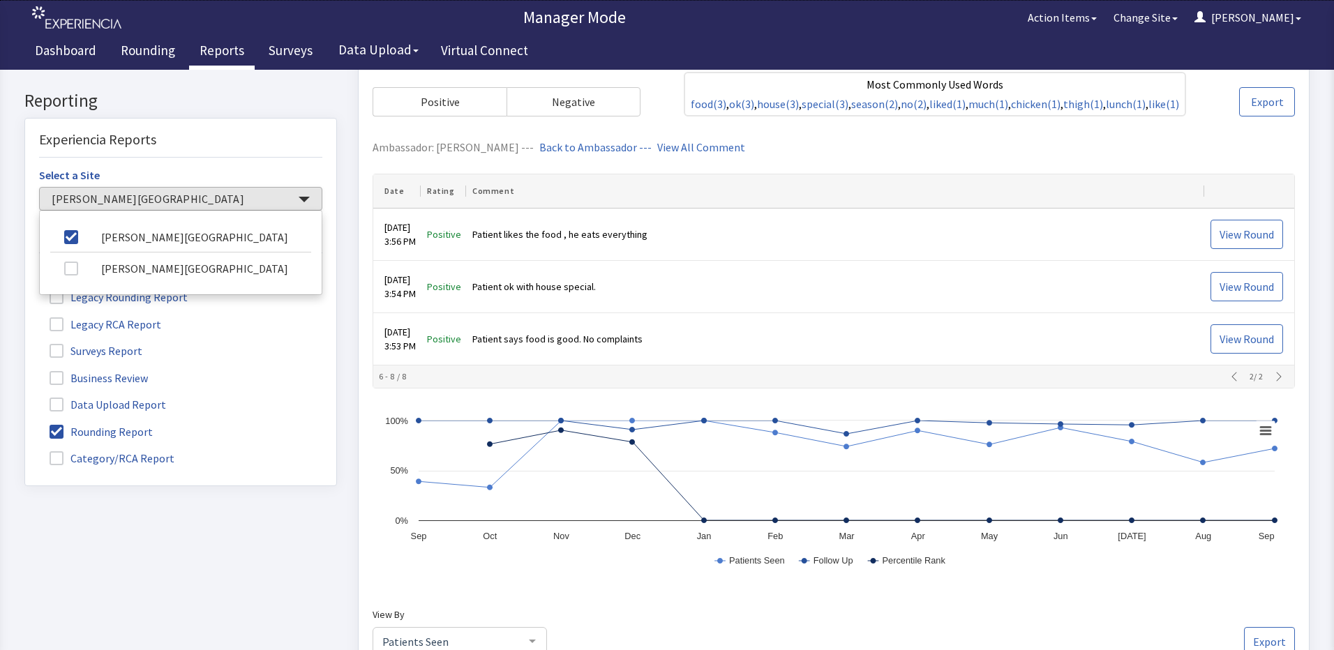
scroll to position [419, 0]
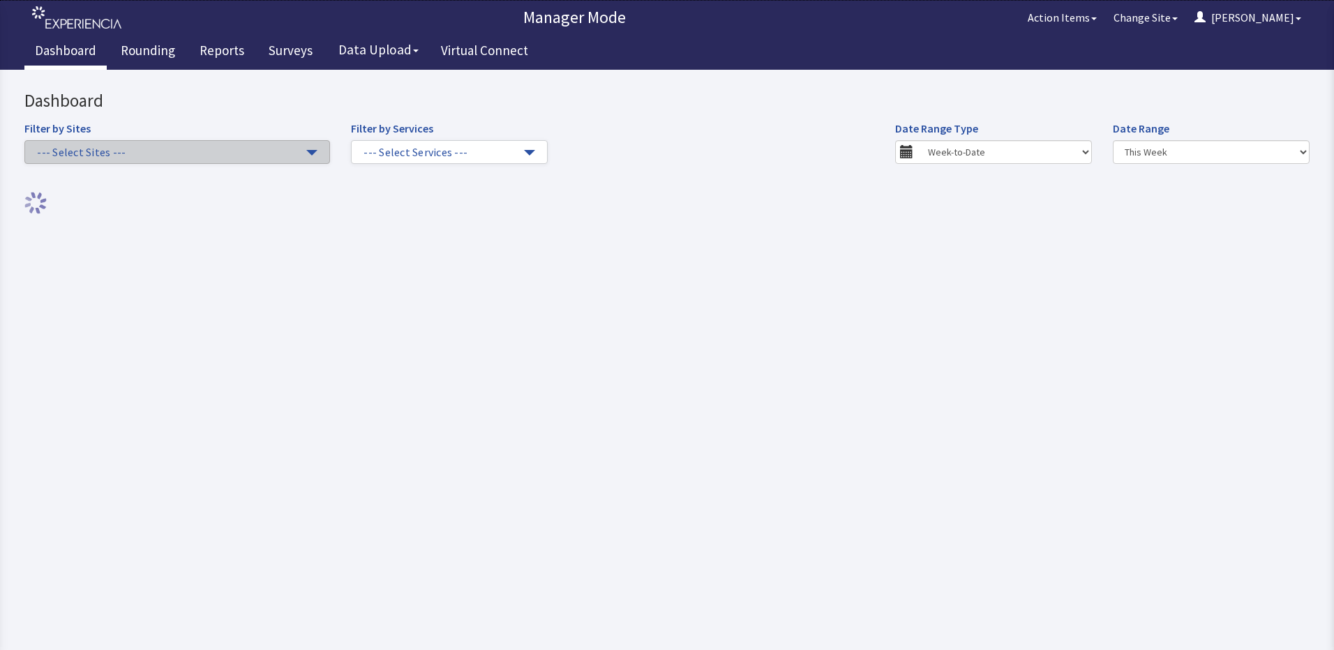
click at [311, 151] on span "button" at bounding box center [311, 153] width 11 height 6
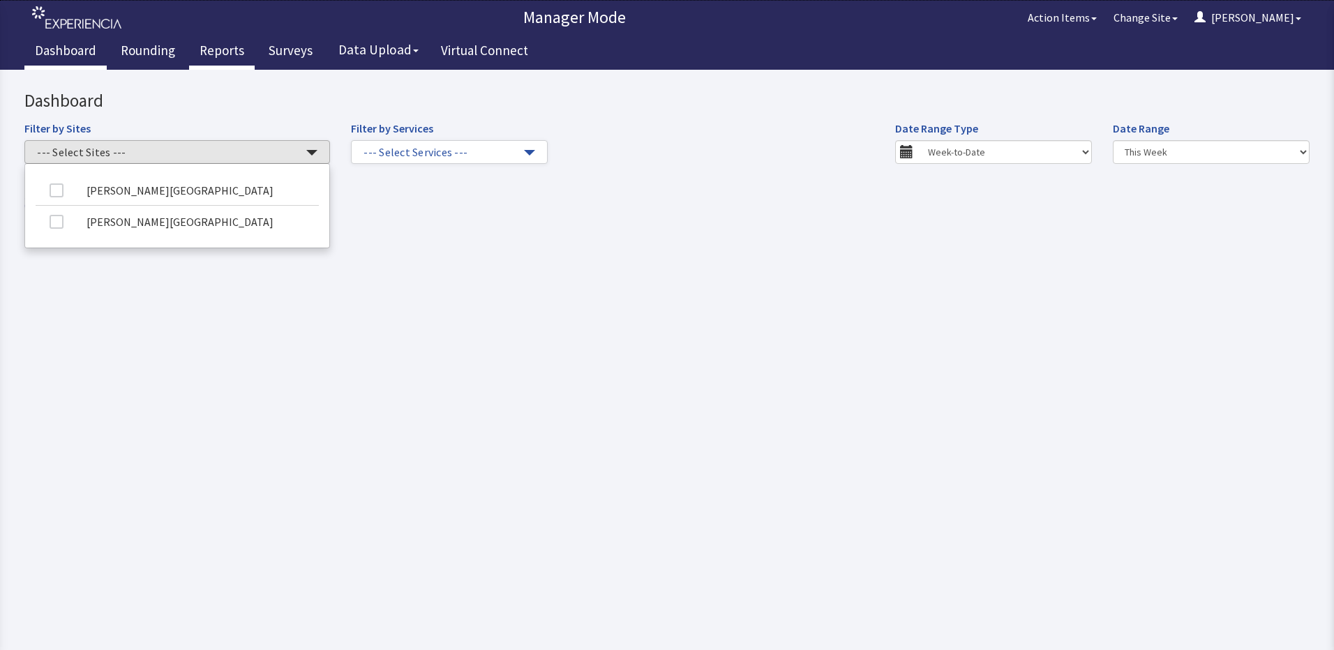
click at [209, 50] on link "Reports" at bounding box center [222, 52] width 66 height 35
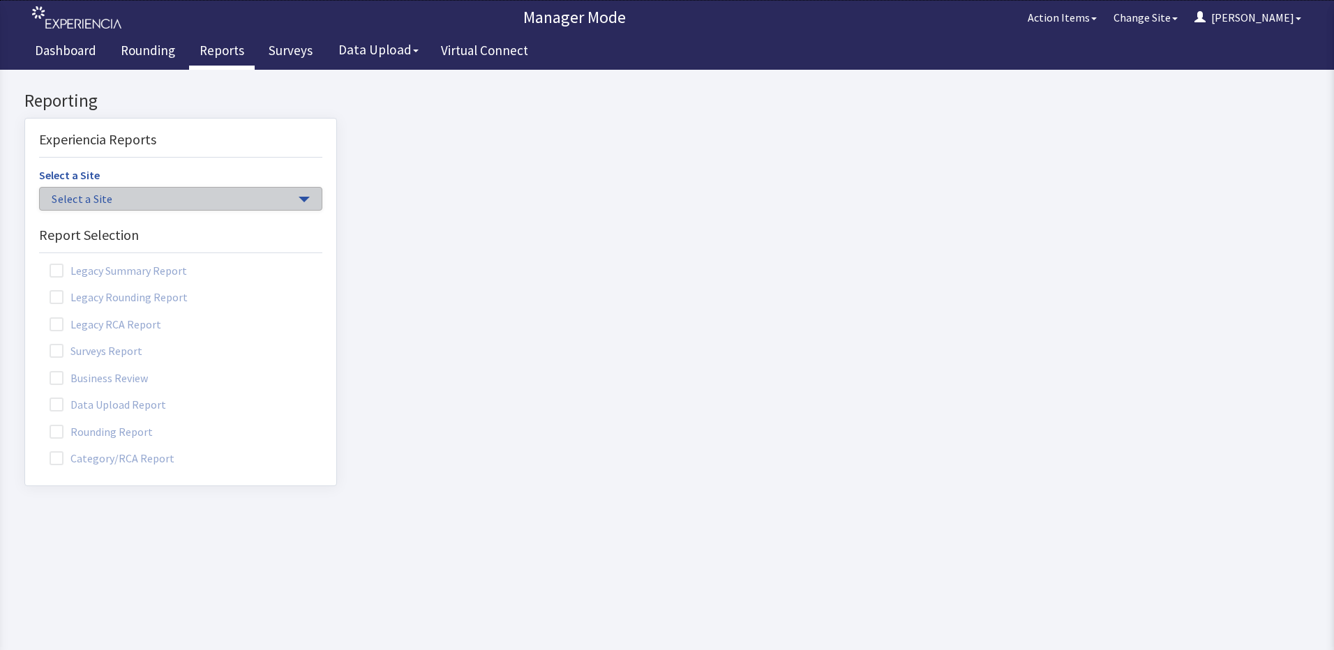
click at [143, 201] on span "Select a Site" at bounding box center [174, 199] width 244 height 16
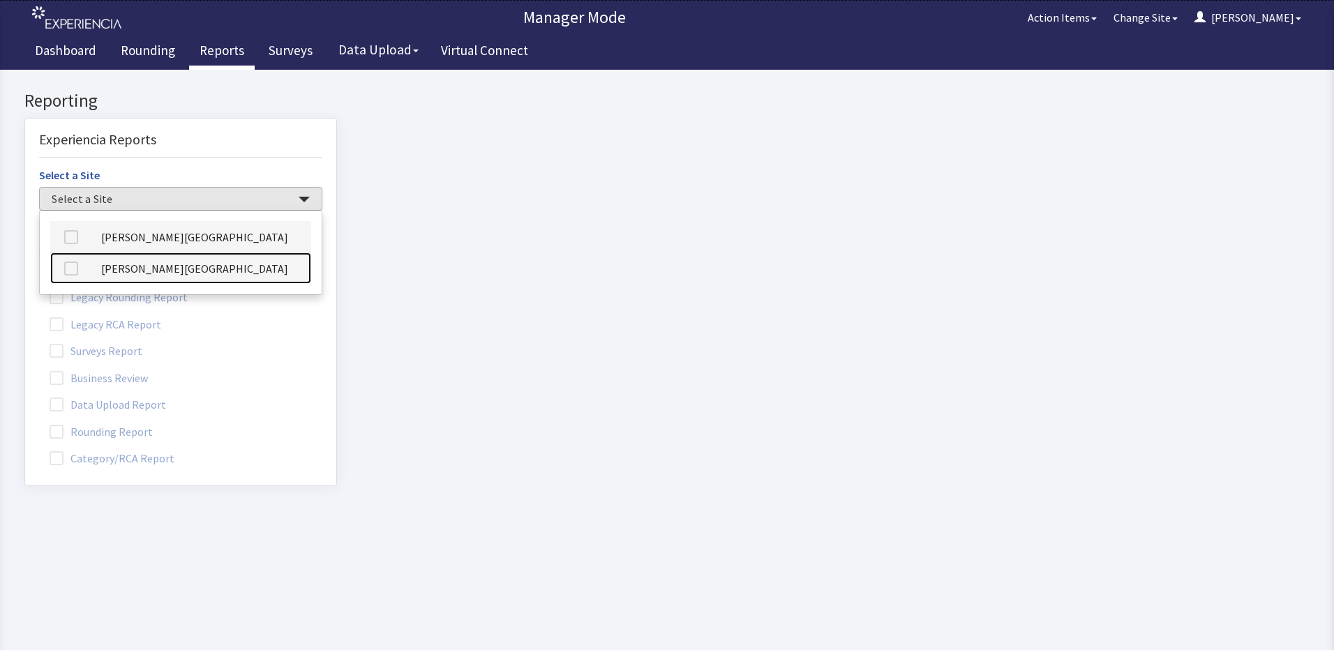
click at [185, 273] on link "[PERSON_NAME][GEOGRAPHIC_DATA]" at bounding box center [180, 268] width 261 height 31
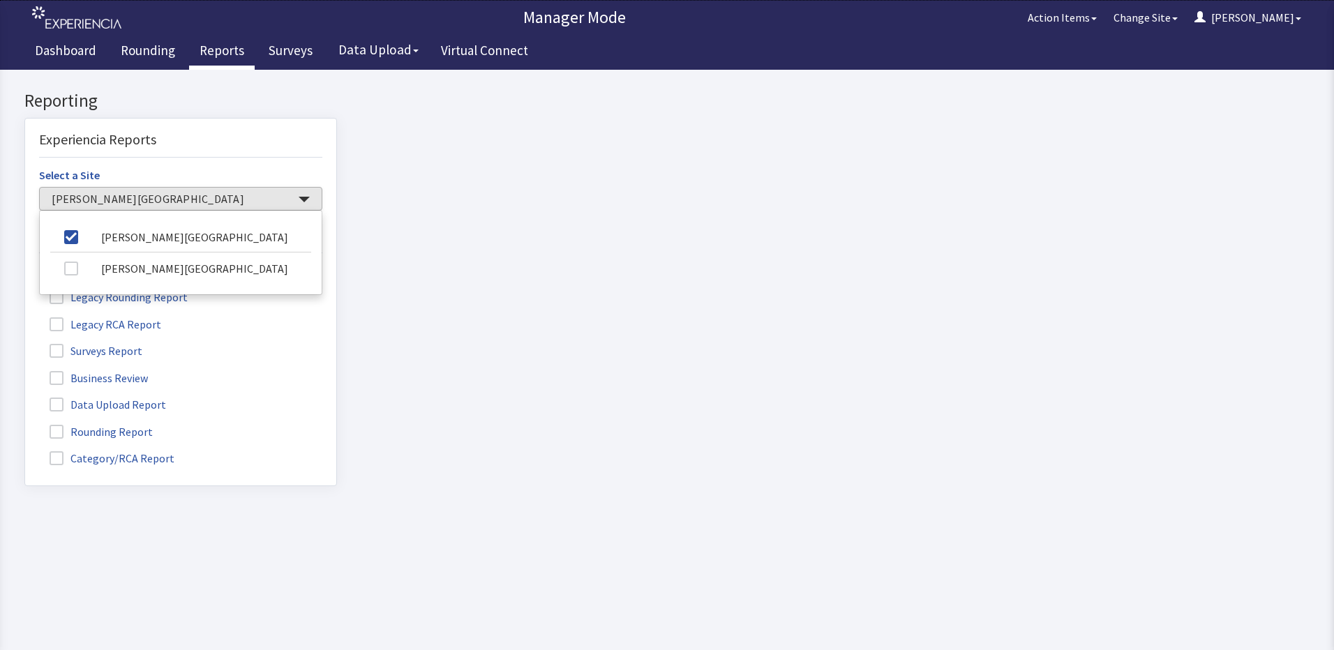
click at [55, 435] on span at bounding box center [57, 432] width 14 height 14
click at [25, 424] on input "Rounding Report" at bounding box center [25, 424] width 0 height 0
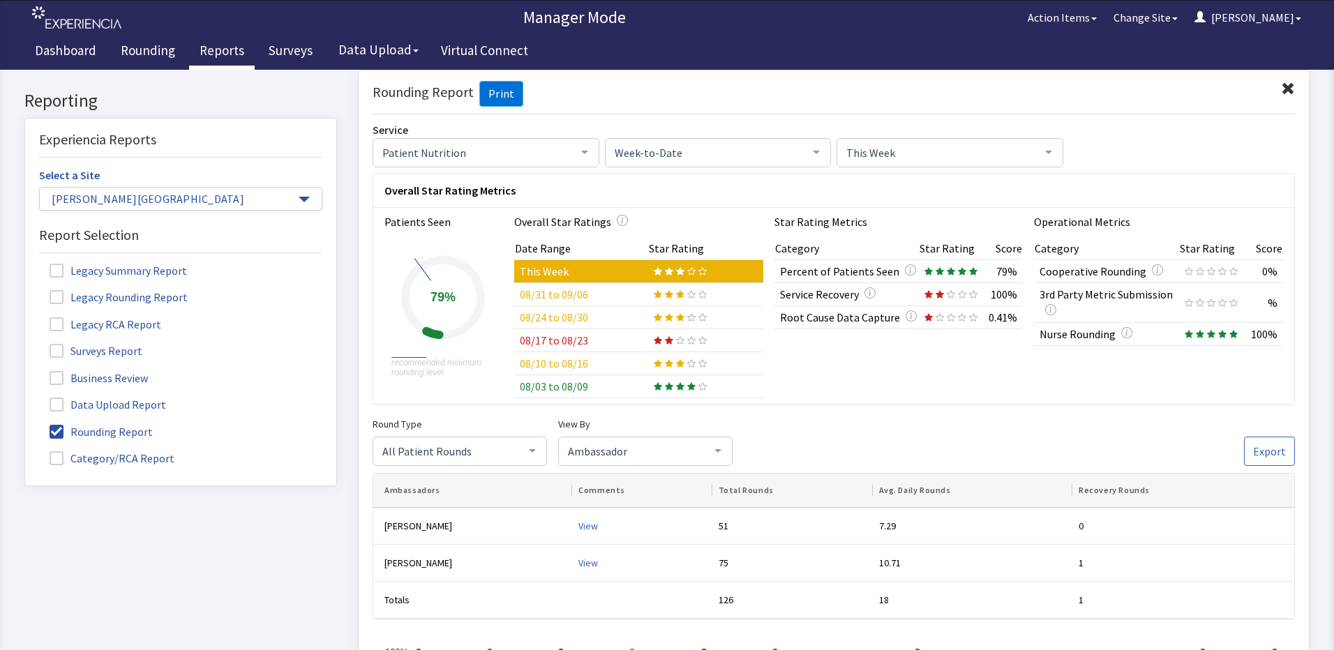
scroll to position [140, 0]
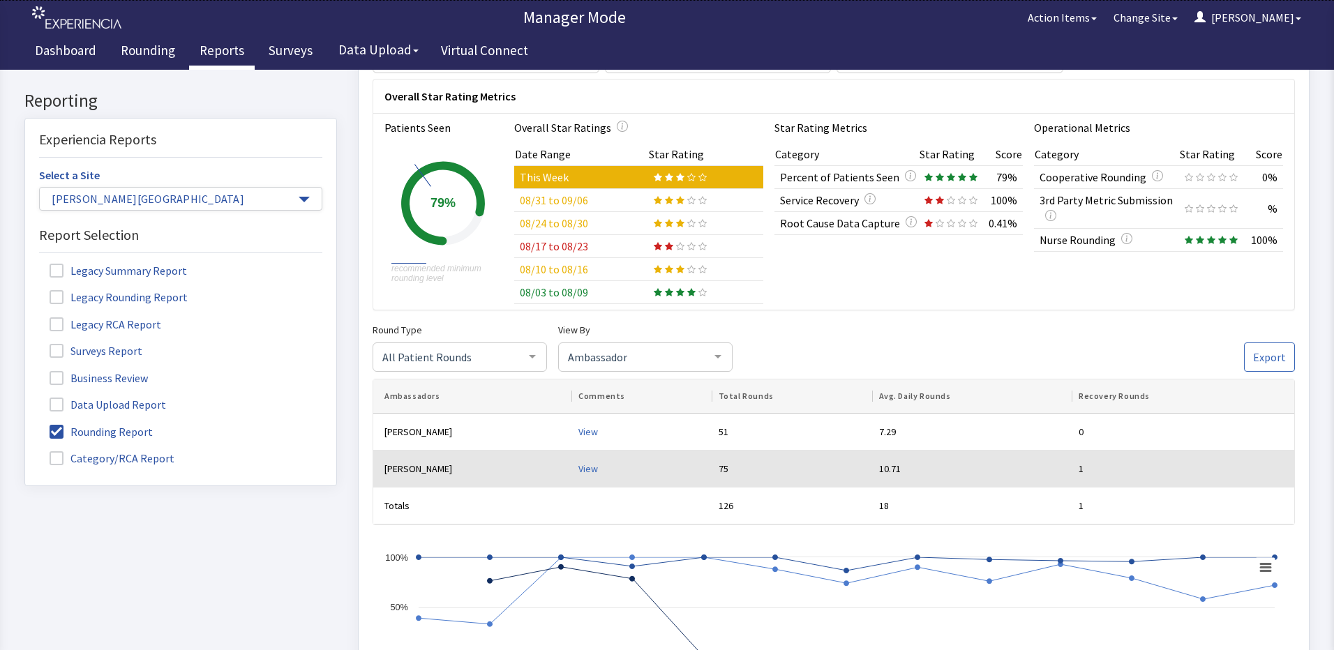
click at [579, 470] on div "View" at bounding box center [643, 469] width 129 height 14
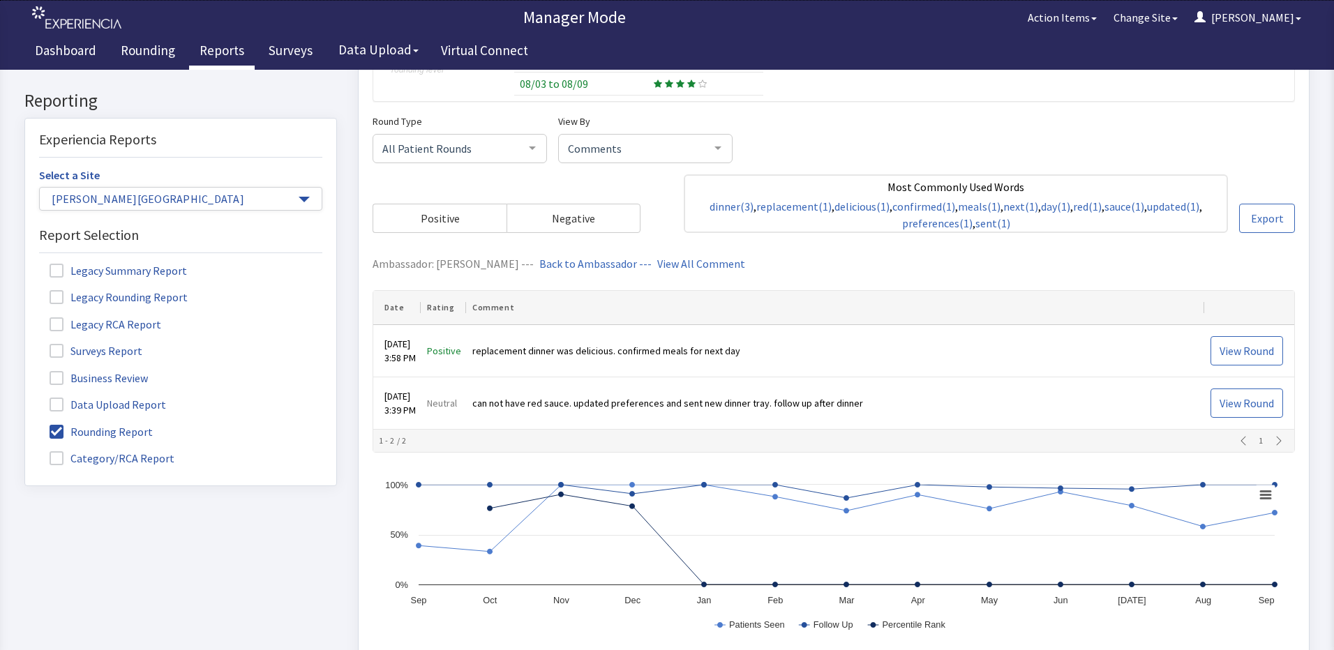
scroll to position [349, 0]
click at [1270, 442] on div "1" at bounding box center [1261, 440] width 55 height 11
